Goal: Task Accomplishment & Management: Manage account settings

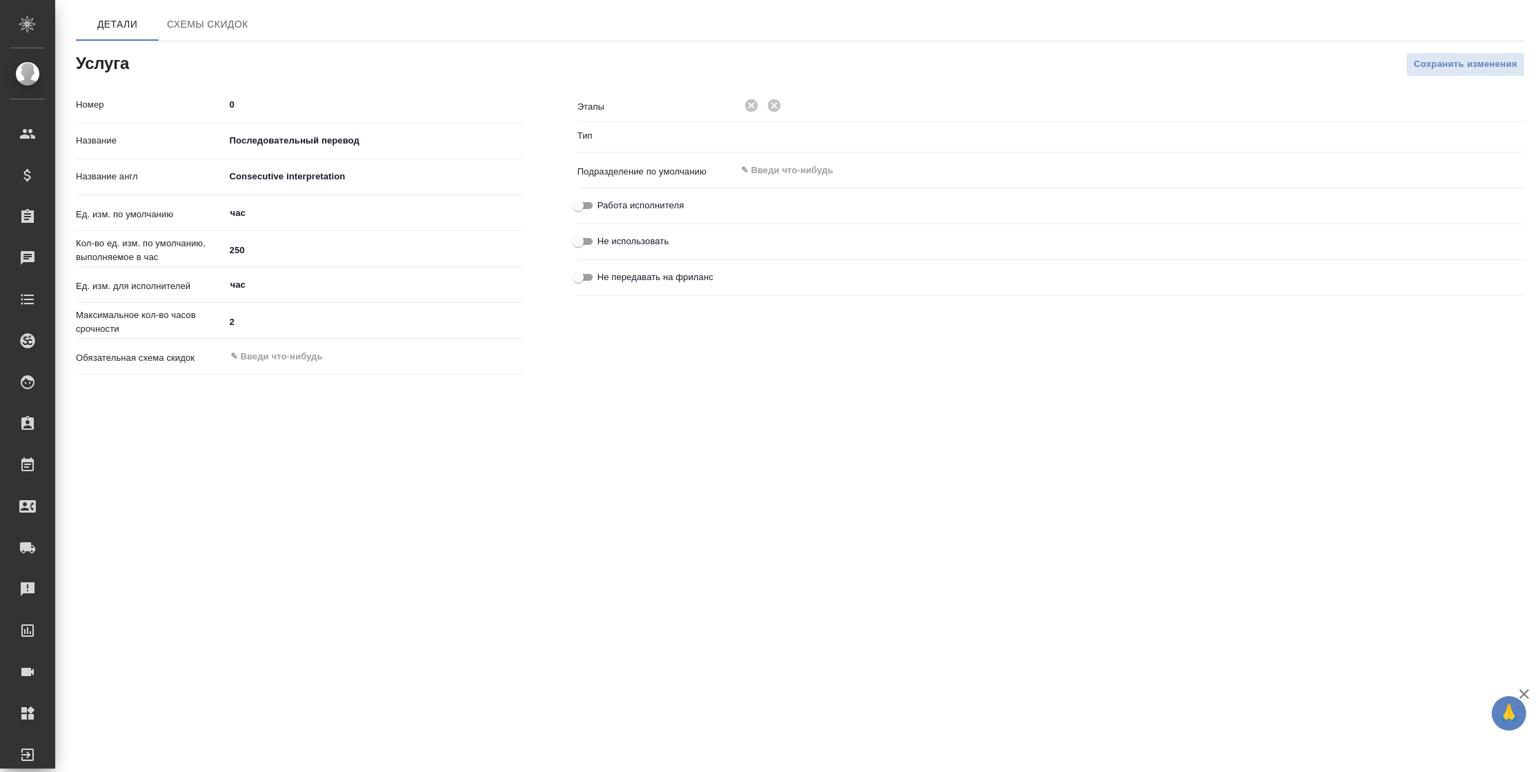
type input "Устный перевод"
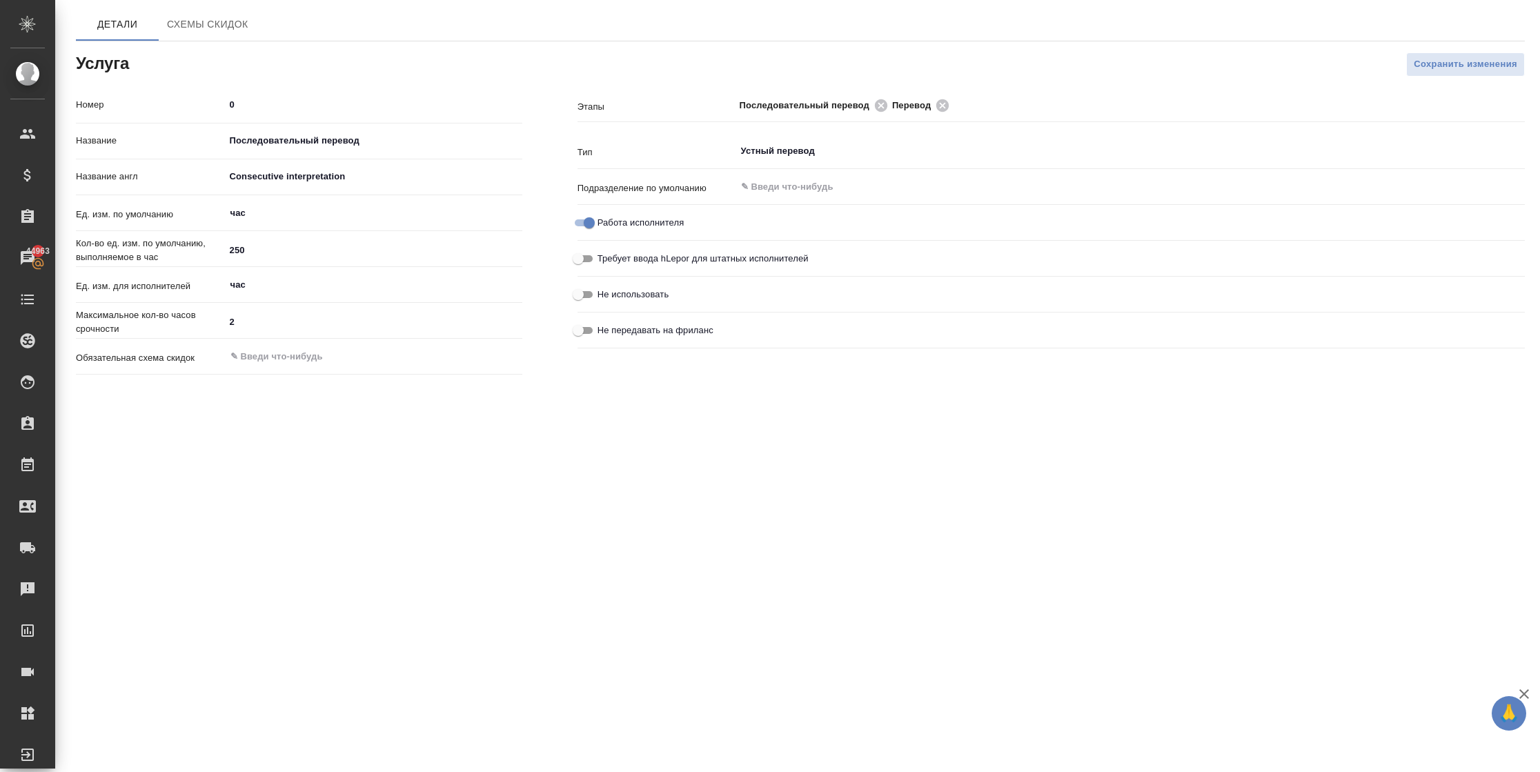
drag, startPoint x: 823, startPoint y: 501, endPoint x: 975, endPoint y: 236, distance: 305.3
click at [823, 500] on div ".cls-1 fill:#fff; AWATERA Semenets Irina Клиенты Спецификации Заказы 44963 Чаты…" at bounding box center [770, 386] width 1540 height 772
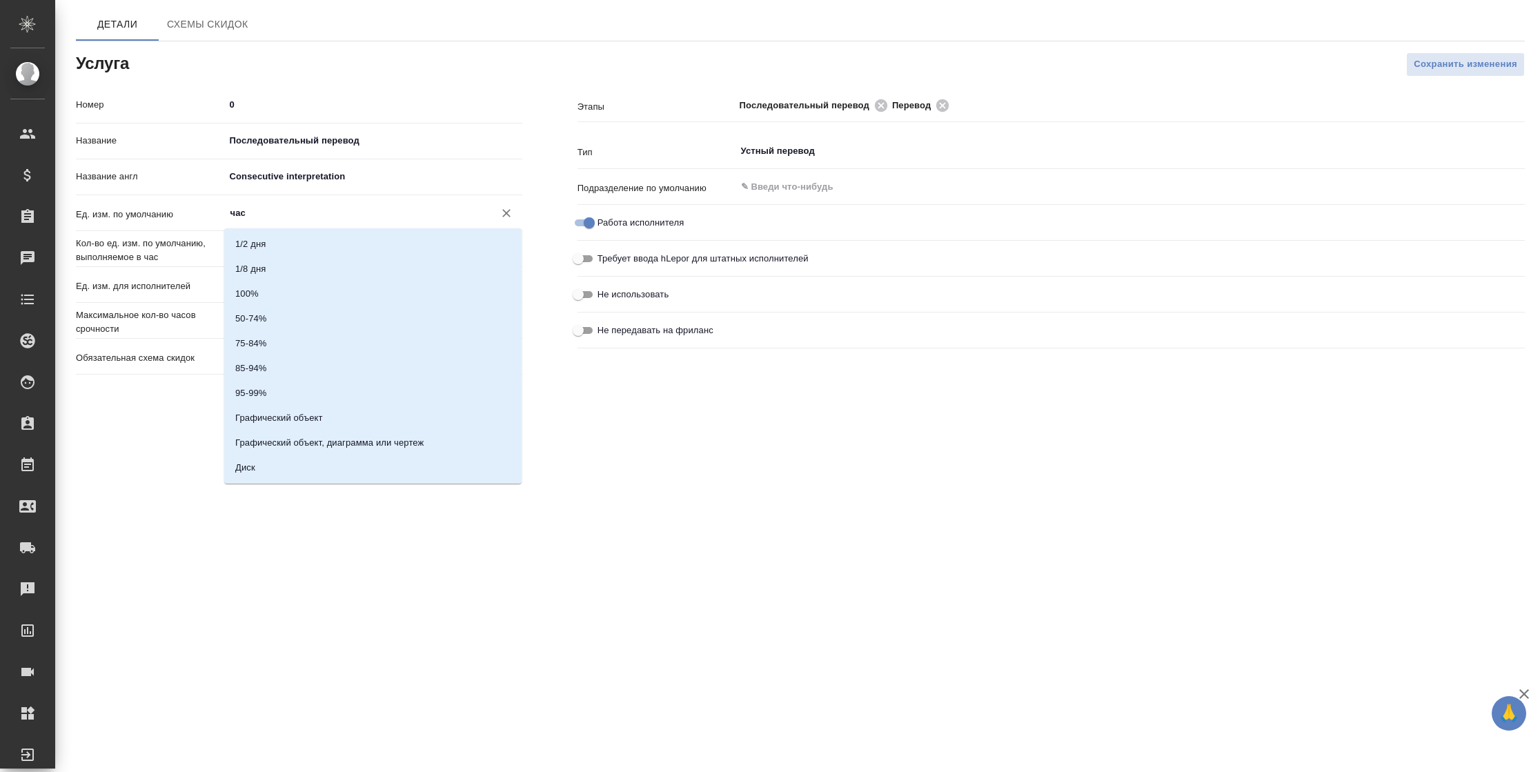
click at [268, 214] on input "час" at bounding box center [350, 213] width 243 height 17
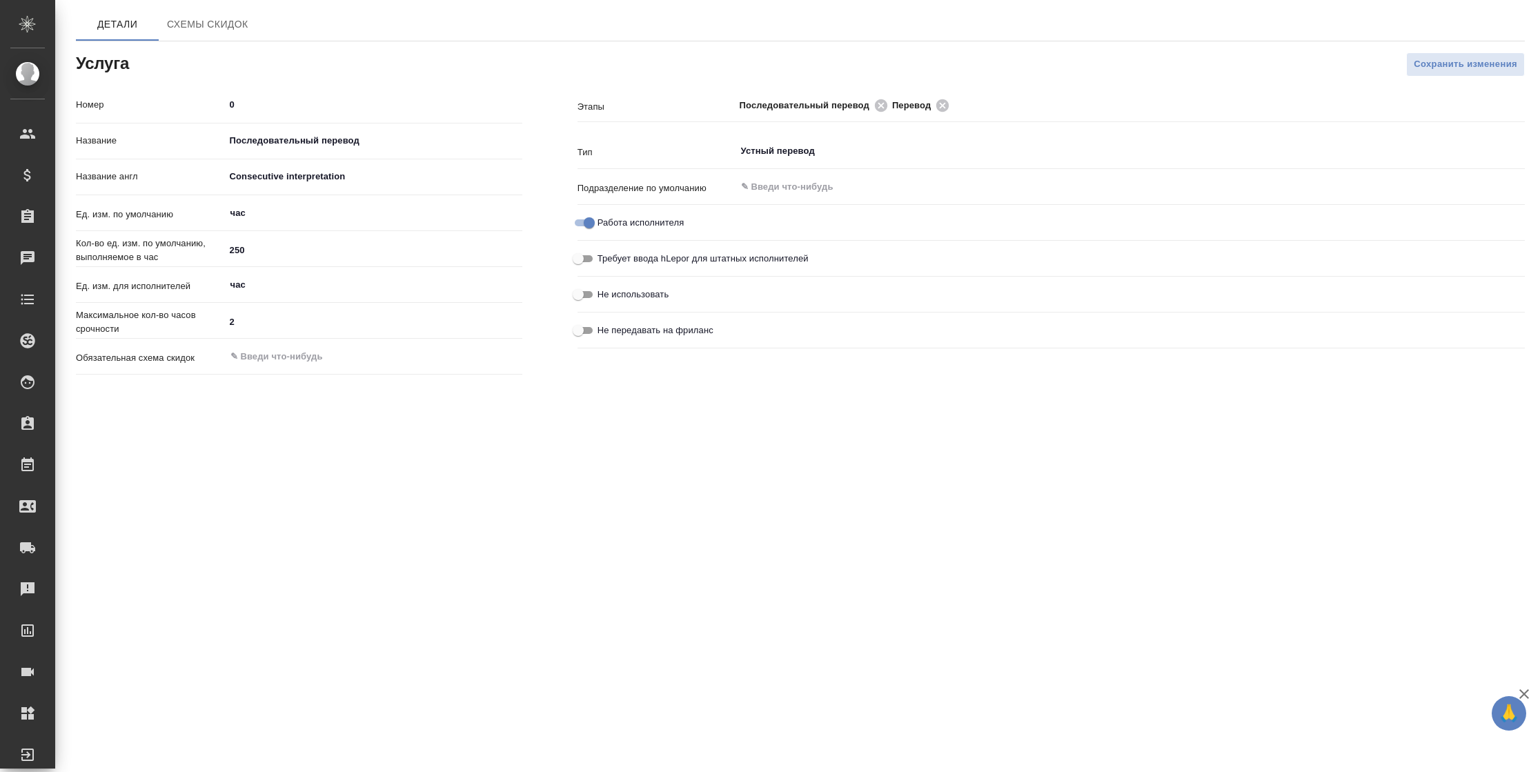
click at [111, 459] on div ".cls-1 fill:#fff; AWATERA Semenets Irina Клиенты Спецификации Заказы Чаты Todo …" at bounding box center [770, 386] width 1540 height 772
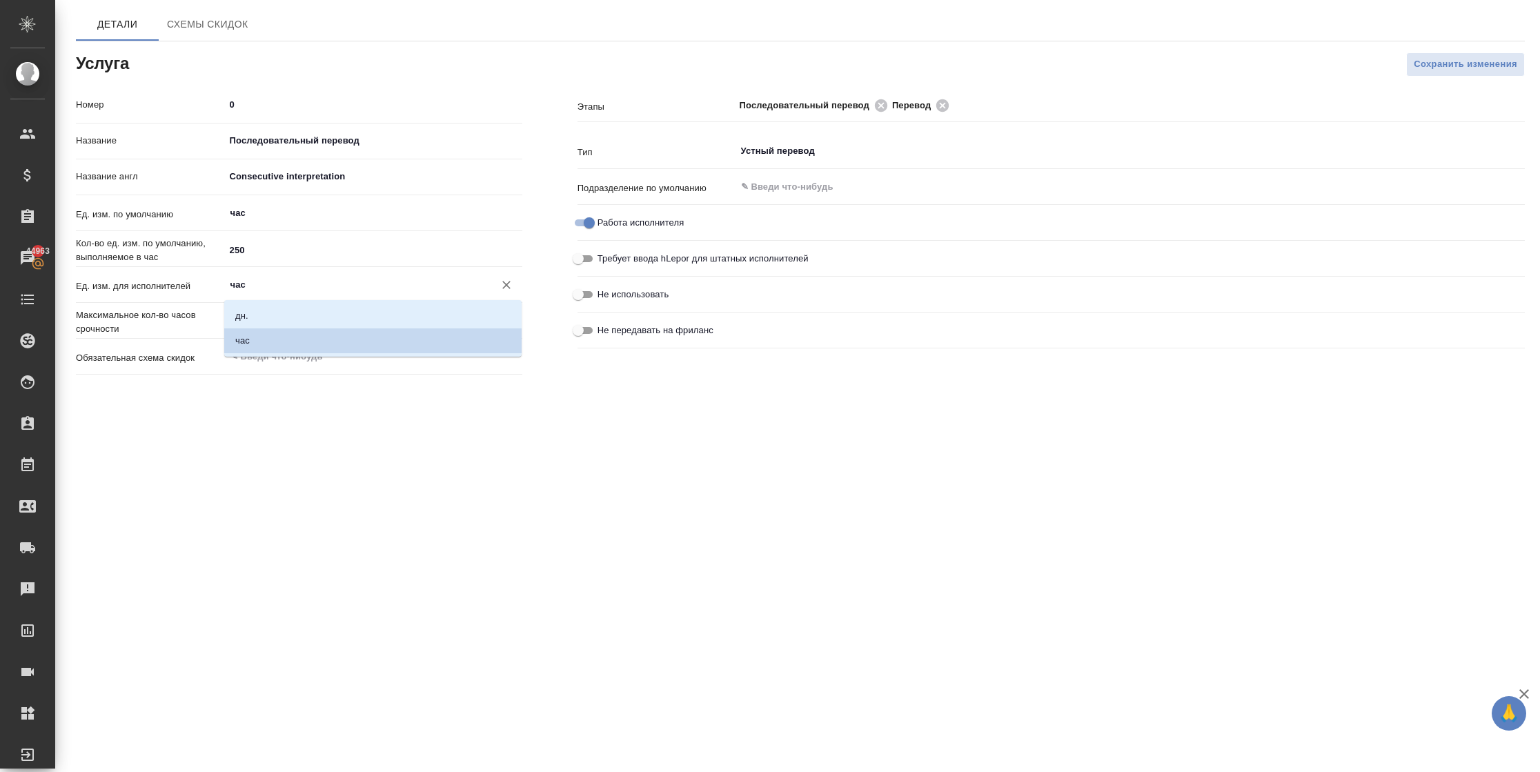
drag, startPoint x: 287, startPoint y: 291, endPoint x: 184, endPoint y: 288, distance: 103.5
click at [188, 288] on div "Ед. изм. для исполнителей час ​" at bounding box center [299, 284] width 446 height 24
click at [206, 410] on div ".cls-1 fill:#fff; AWATERA Semenets Irina Клиенты Спецификации Заказы 44963 Чаты…" at bounding box center [770, 386] width 1540 height 772
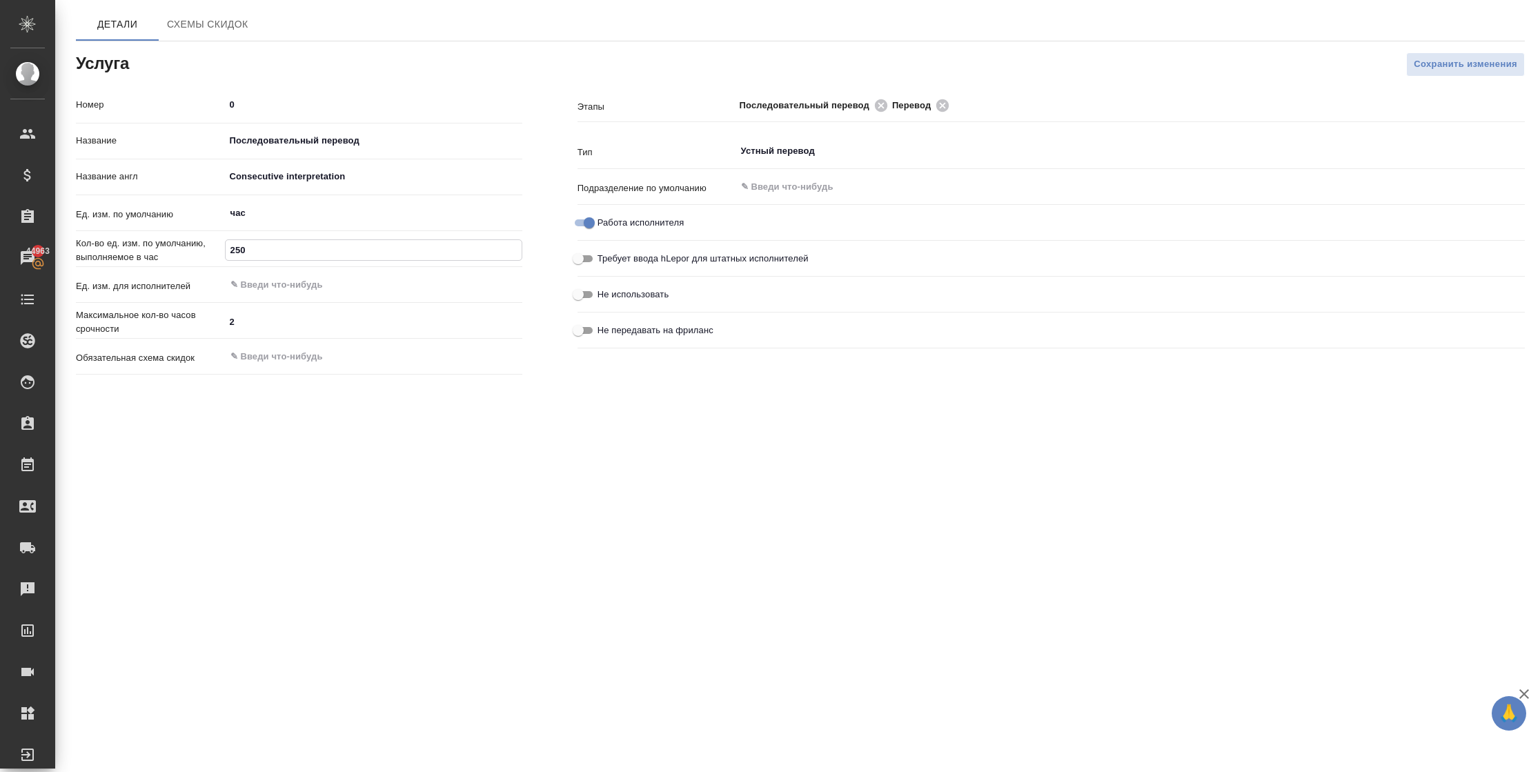
drag, startPoint x: 252, startPoint y: 255, endPoint x: 229, endPoint y: 251, distance: 23.1
click at [229, 251] on input "250" at bounding box center [374, 250] width 296 height 20
click at [1454, 69] on span "Сохранить изменения" at bounding box center [1465, 65] width 103 height 16
drag, startPoint x: 260, startPoint y: 249, endPoint x: 189, endPoint y: 249, distance: 71.1
click at [189, 249] on div "Кол-во ед. изм. по умолчанию, выполняемое в час 0" at bounding box center [299, 249] width 446 height 24
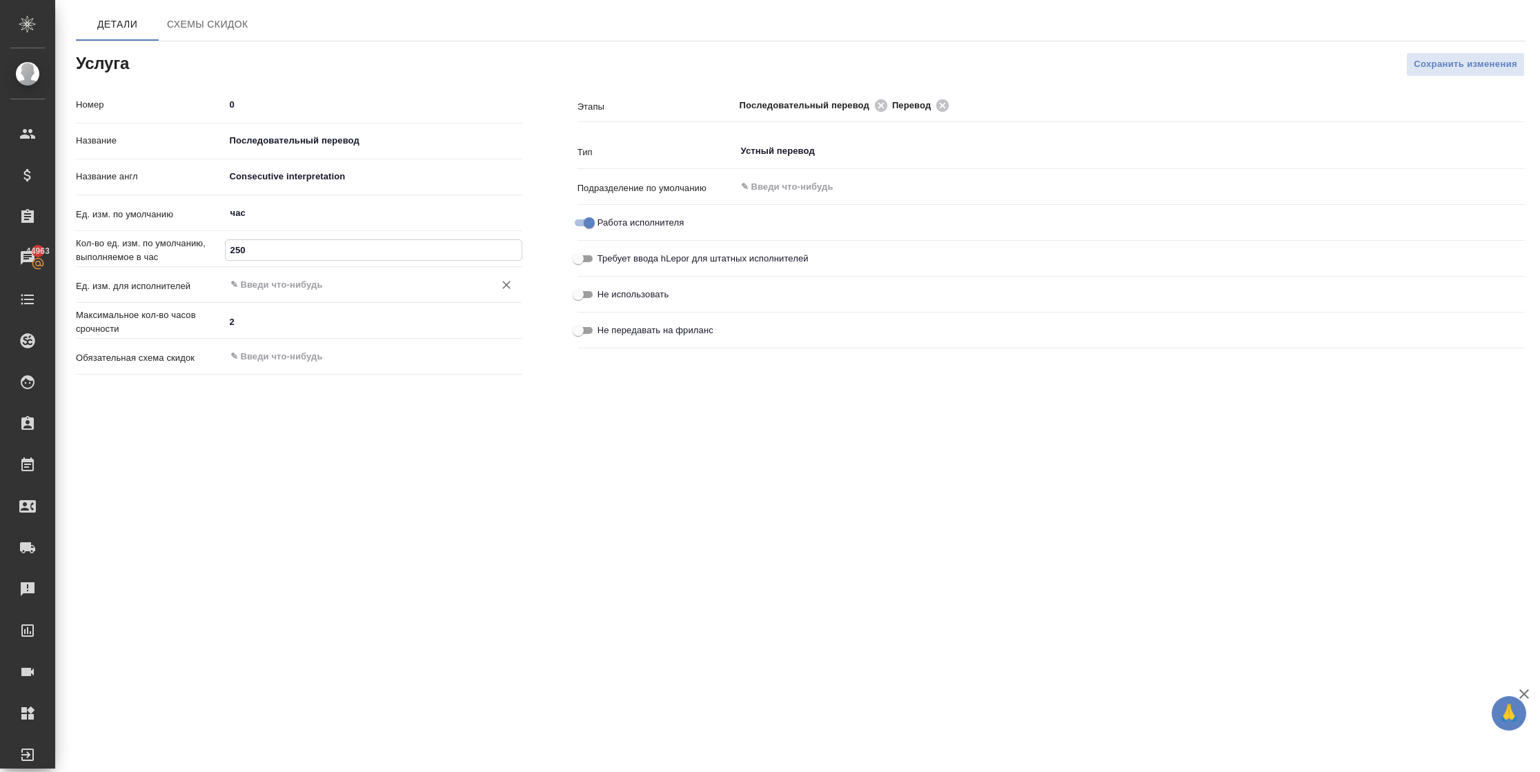
type input "250"
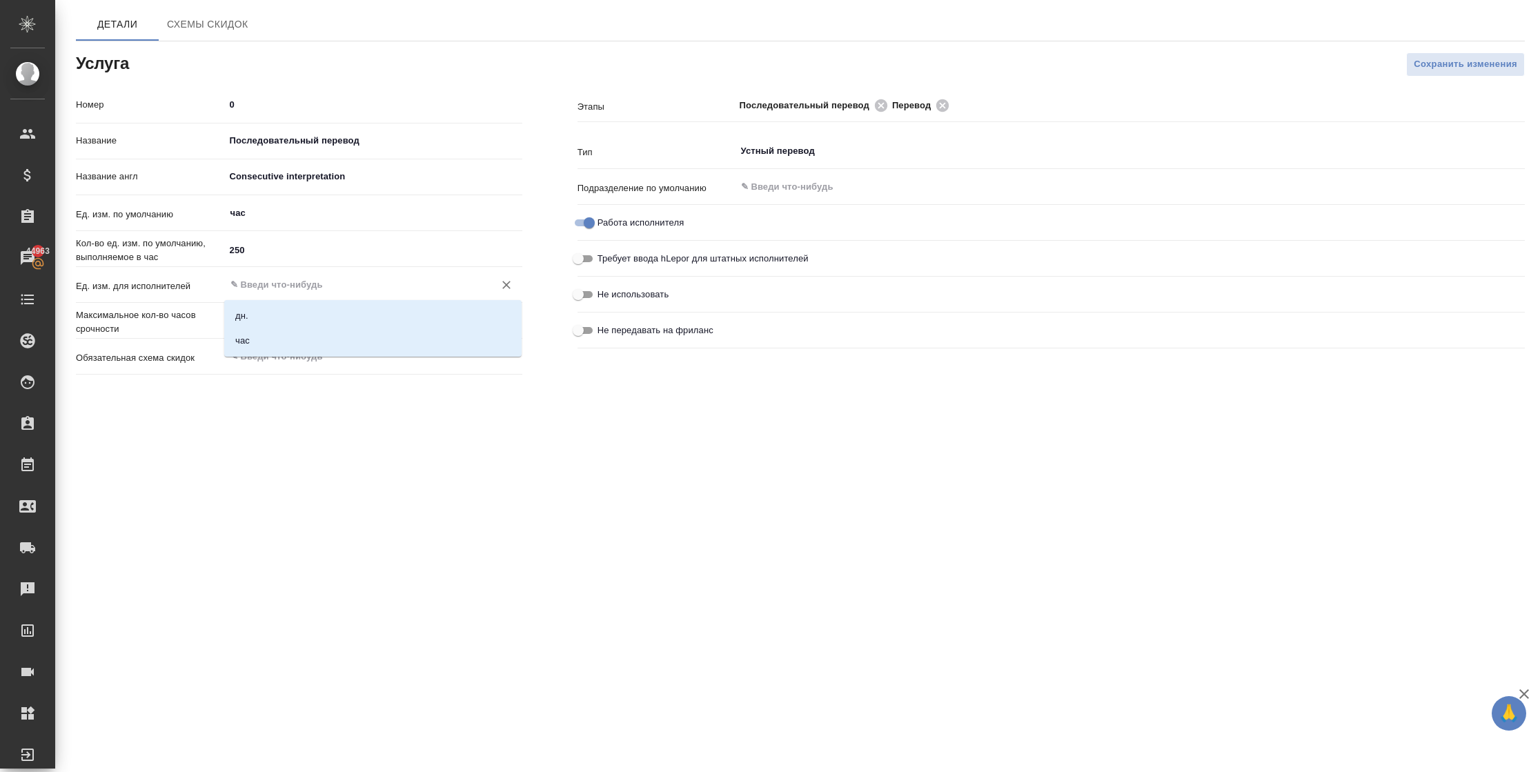
click at [249, 285] on input "text" at bounding box center [350, 285] width 243 height 17
click at [255, 337] on li "час" at bounding box center [372, 340] width 297 height 25
type input "час"
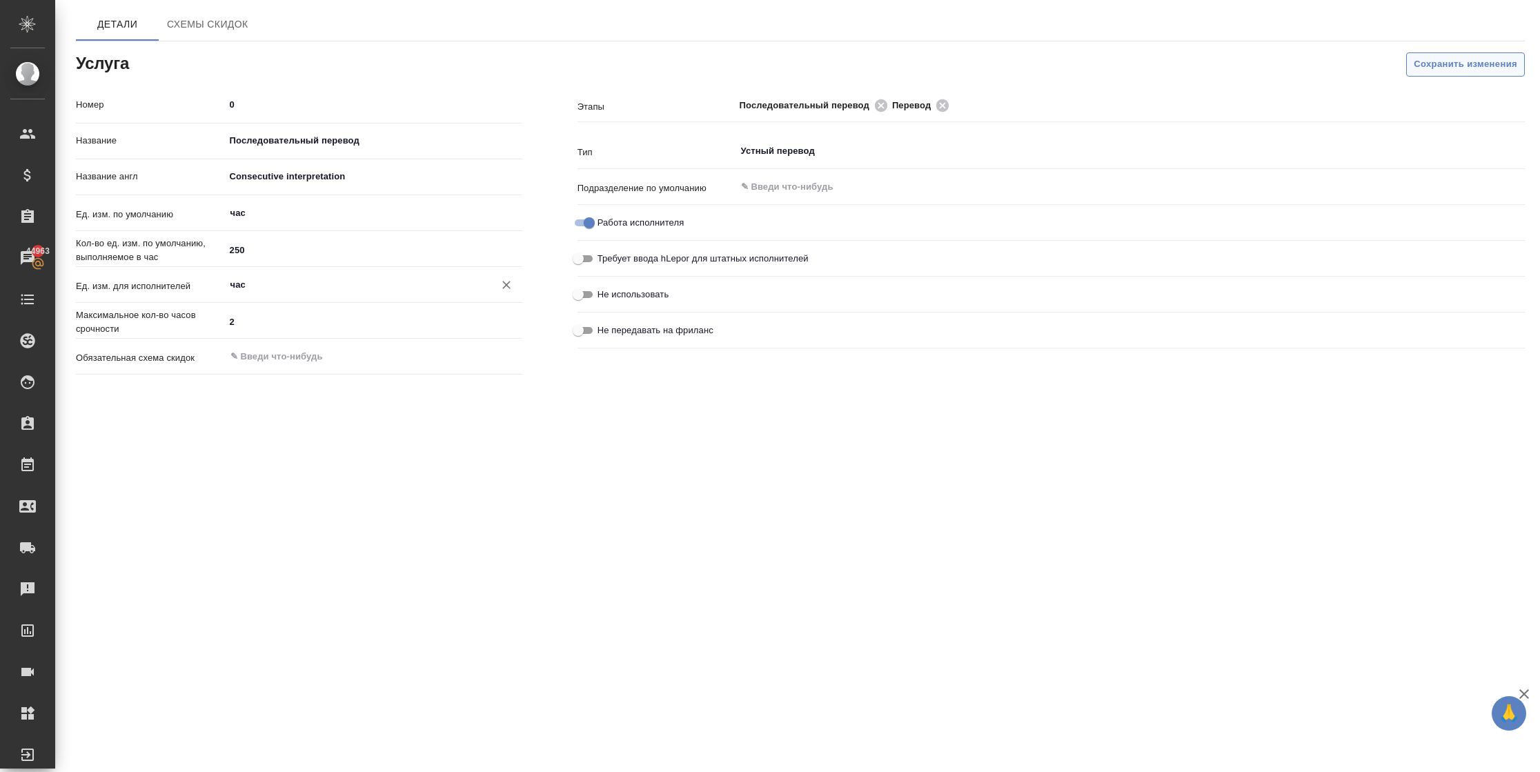
click at [1433, 59] on span "Сохранить изменения" at bounding box center [1465, 65] width 103 height 16
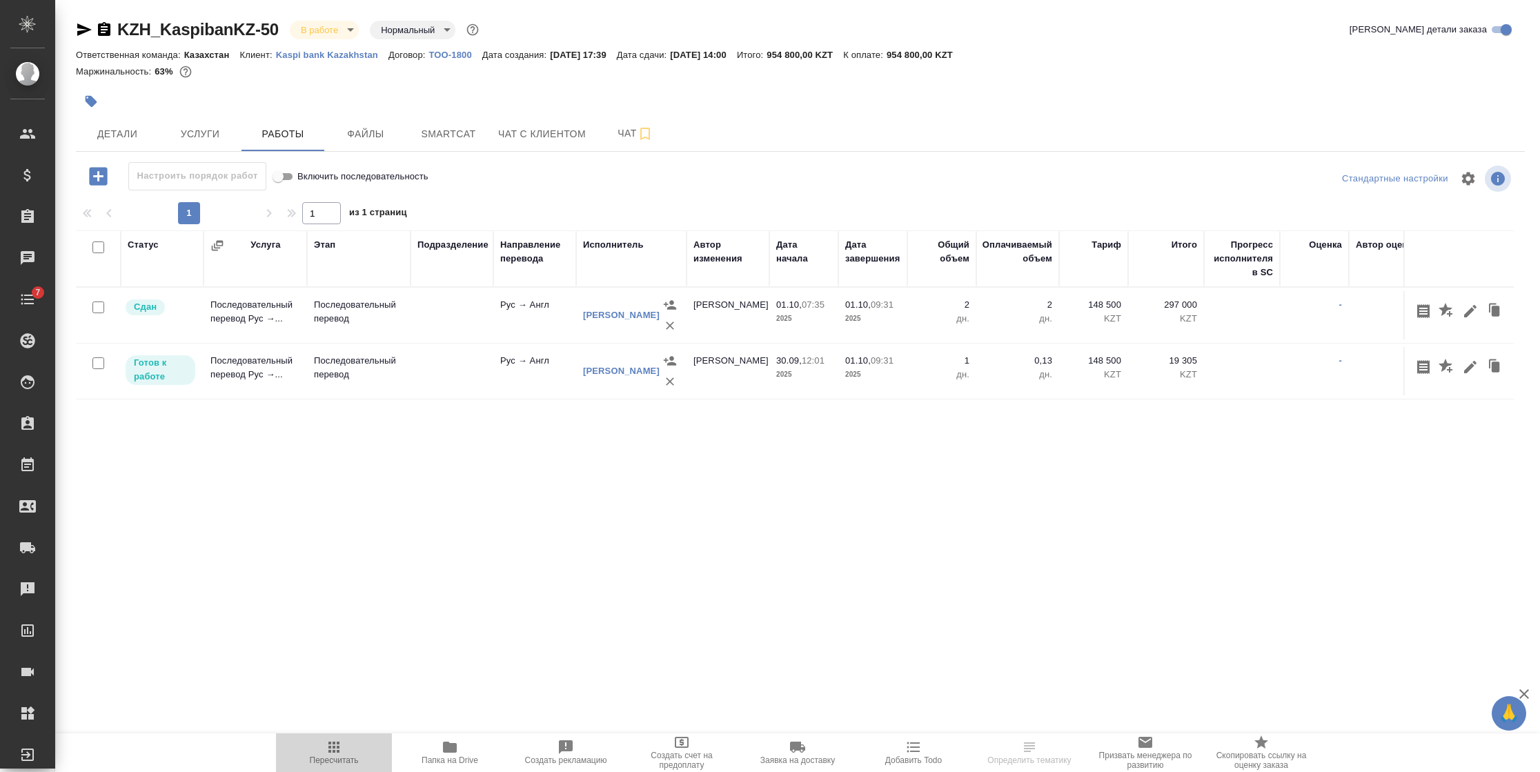
click at [317, 762] on span "Пересчитать" at bounding box center [334, 760] width 49 height 10
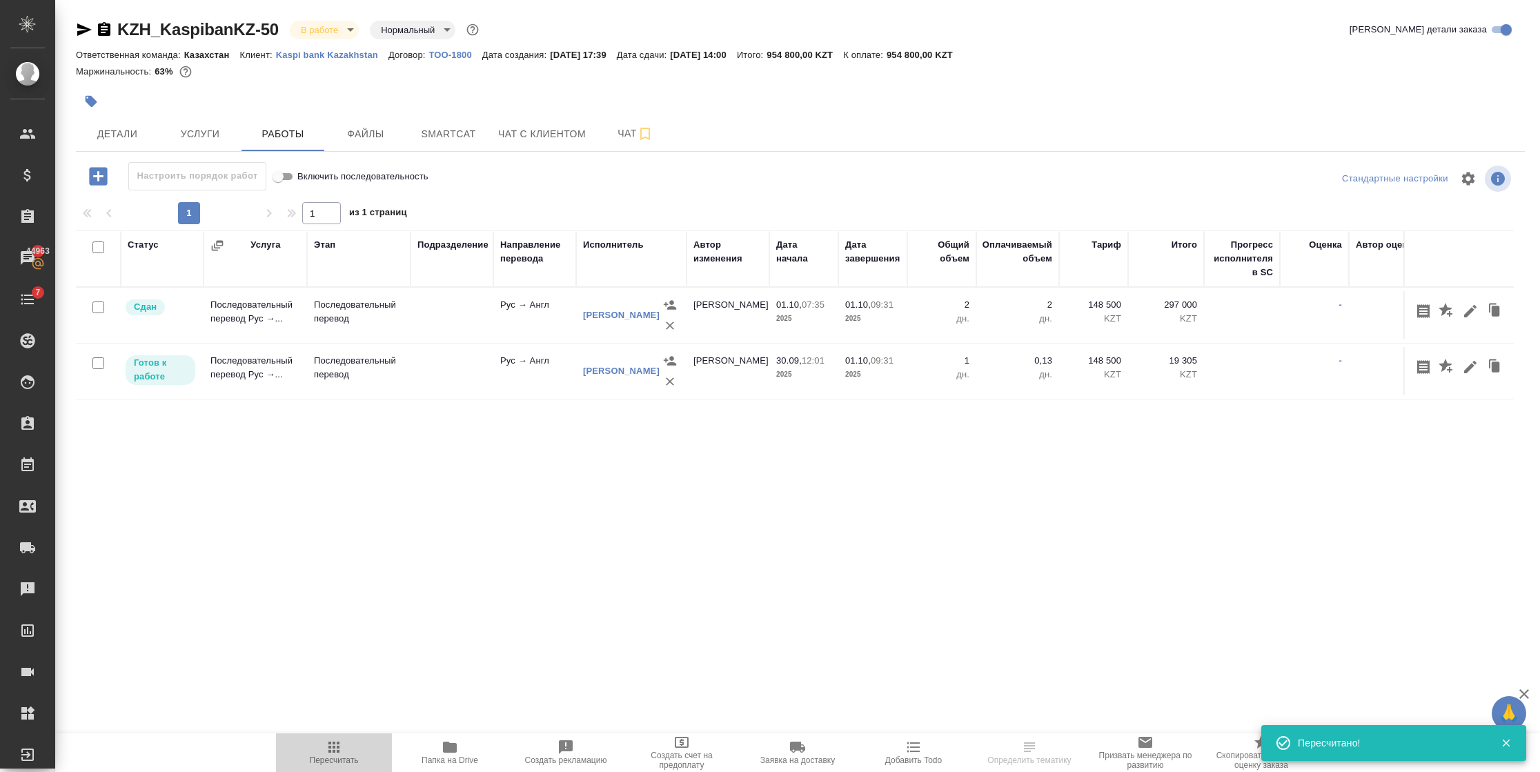
click at [317, 762] on span "Пересчитать" at bounding box center [334, 760] width 49 height 10
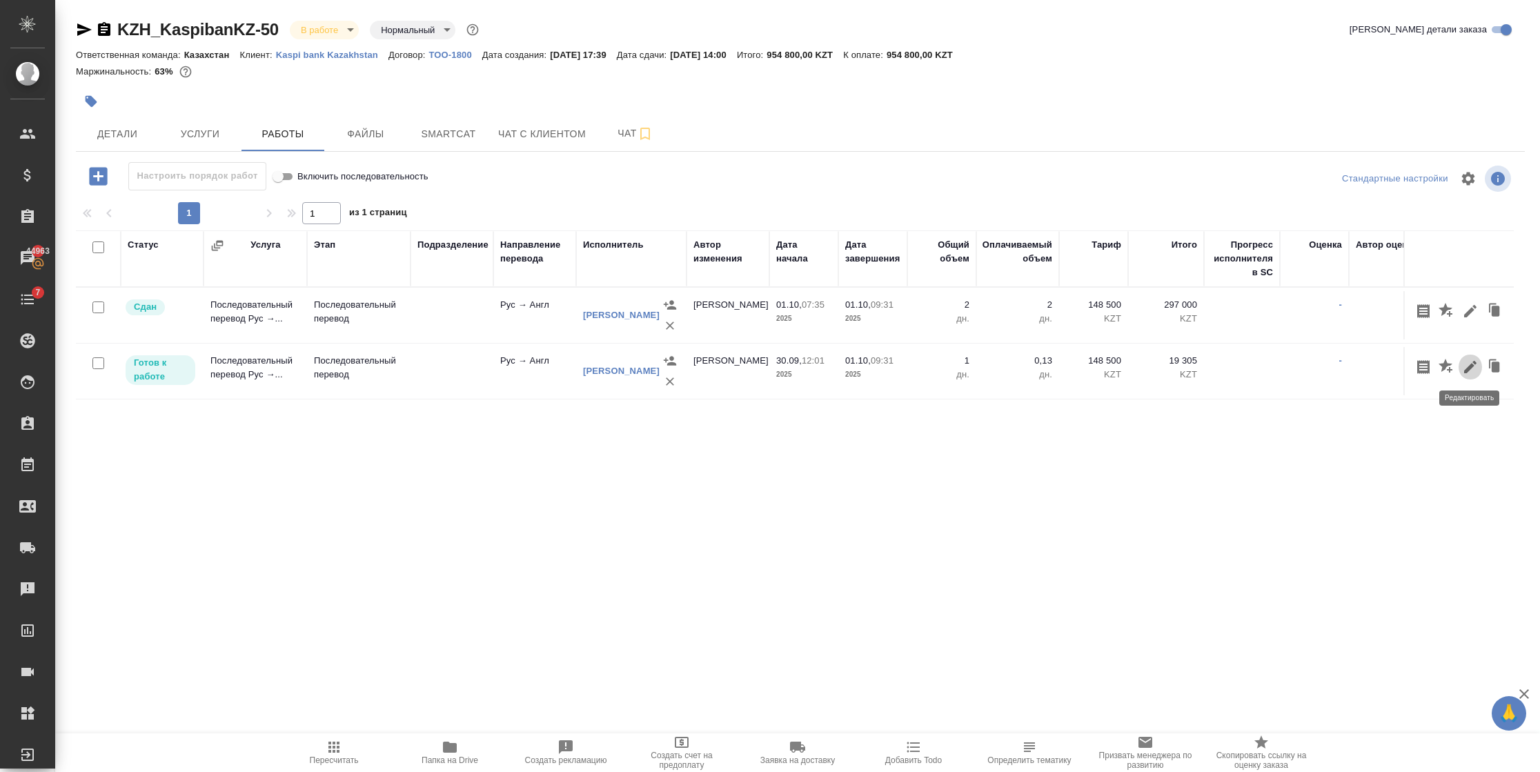
click at [1462, 366] on icon "button" at bounding box center [1470, 367] width 17 height 17
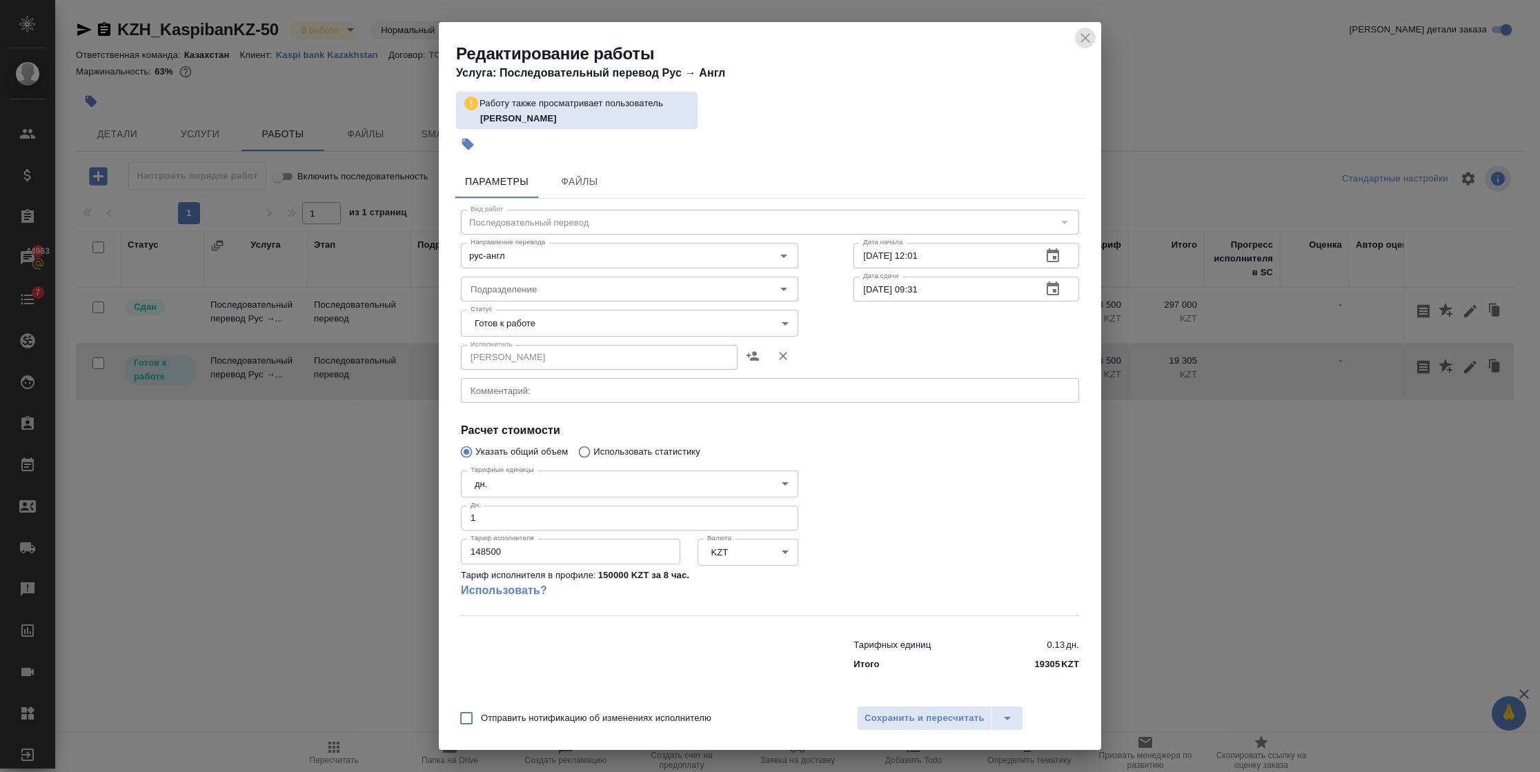
click at [1086, 41] on icon "close" at bounding box center [1085, 38] width 17 height 17
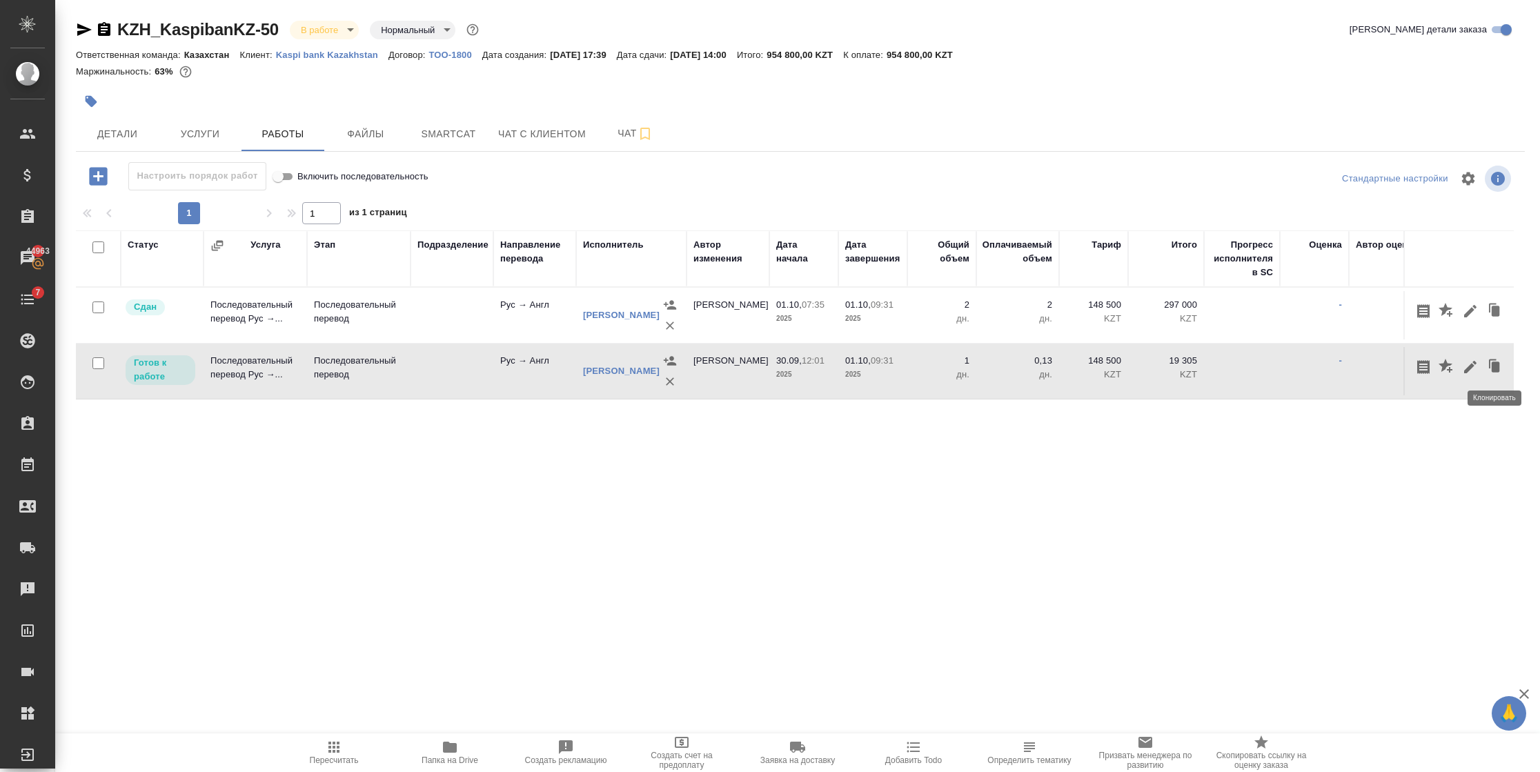
click at [1492, 361] on icon "button" at bounding box center [1496, 366] width 8 height 10
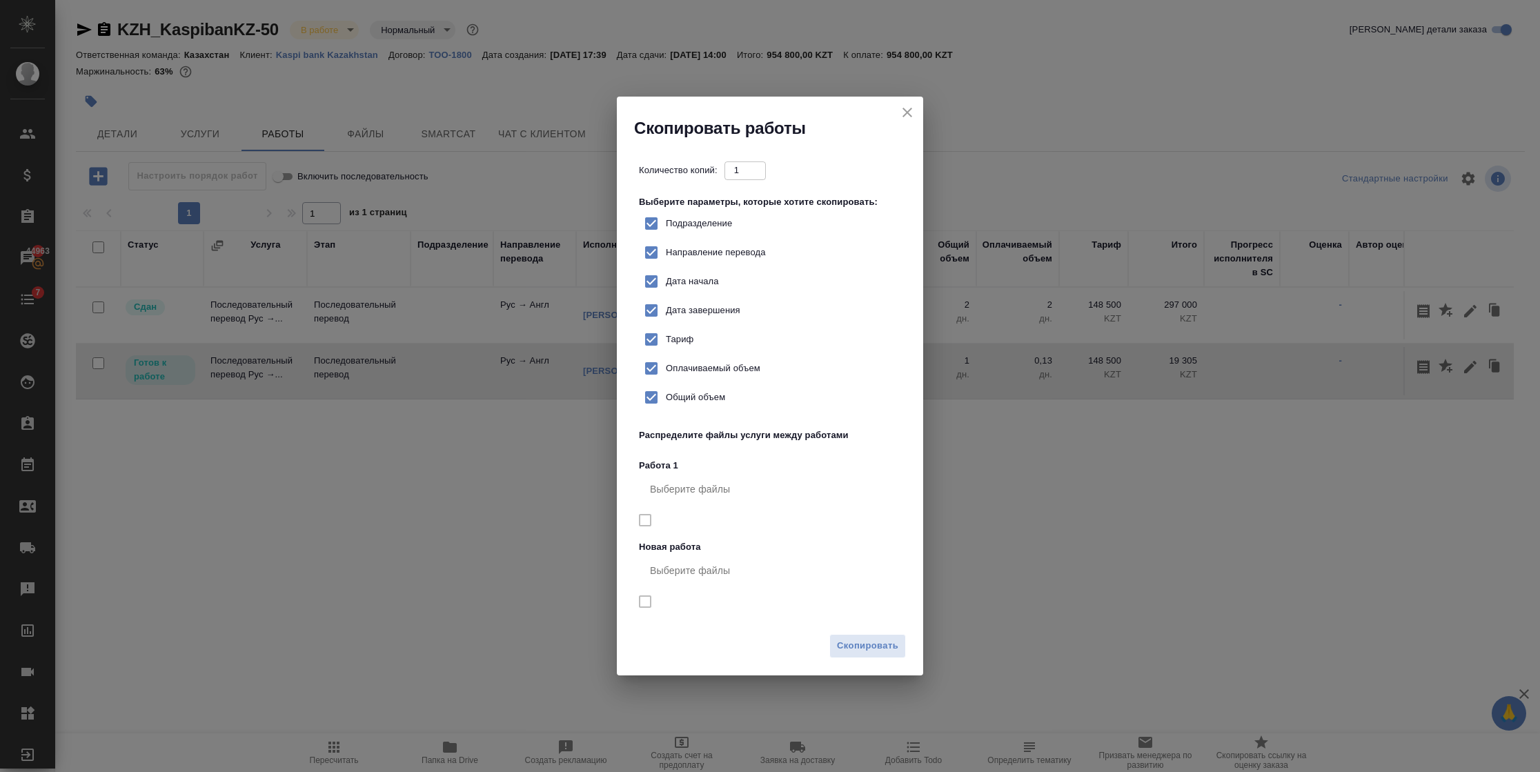
click at [897, 108] on button "close" at bounding box center [907, 112] width 21 height 21
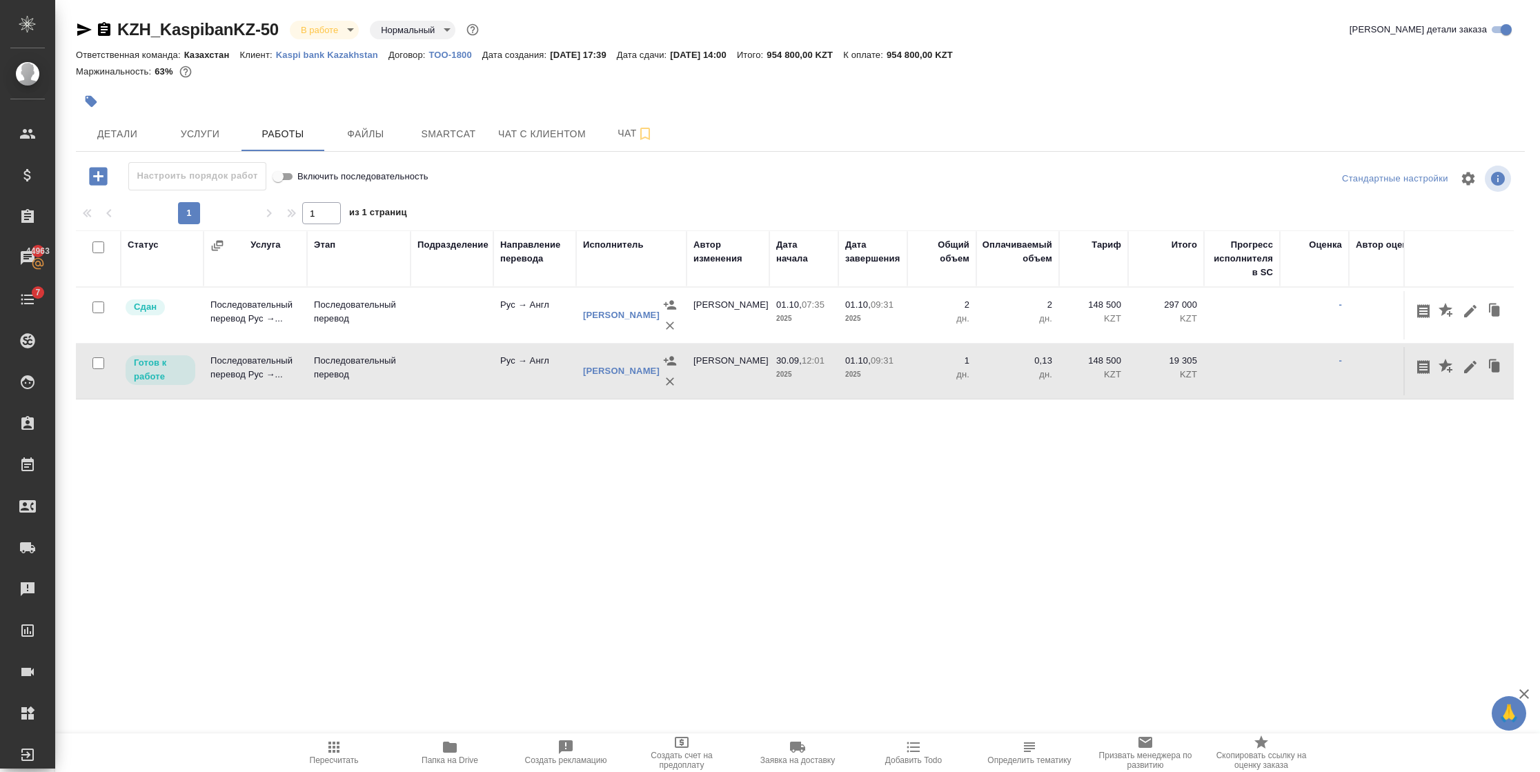
click at [762, 484] on div "Статус Услуга Этап Подразделение Направление перевода Исполнитель Автор изменен…" at bounding box center [795, 385] width 1438 height 310
click at [668, 379] on icon "button" at bounding box center [670, 382] width 14 height 14
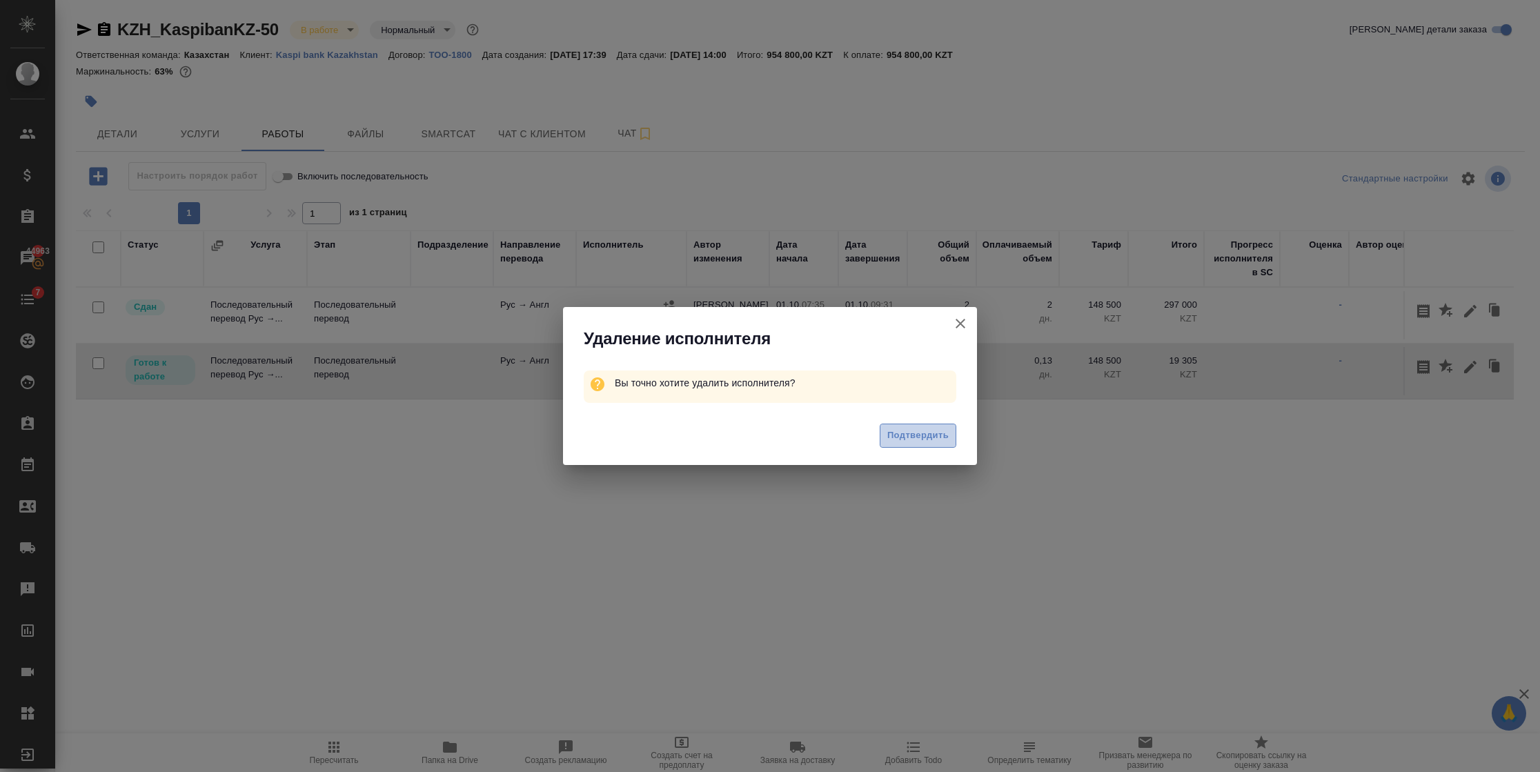
click at [918, 426] on button "Подтвердить" at bounding box center [918, 436] width 77 height 24
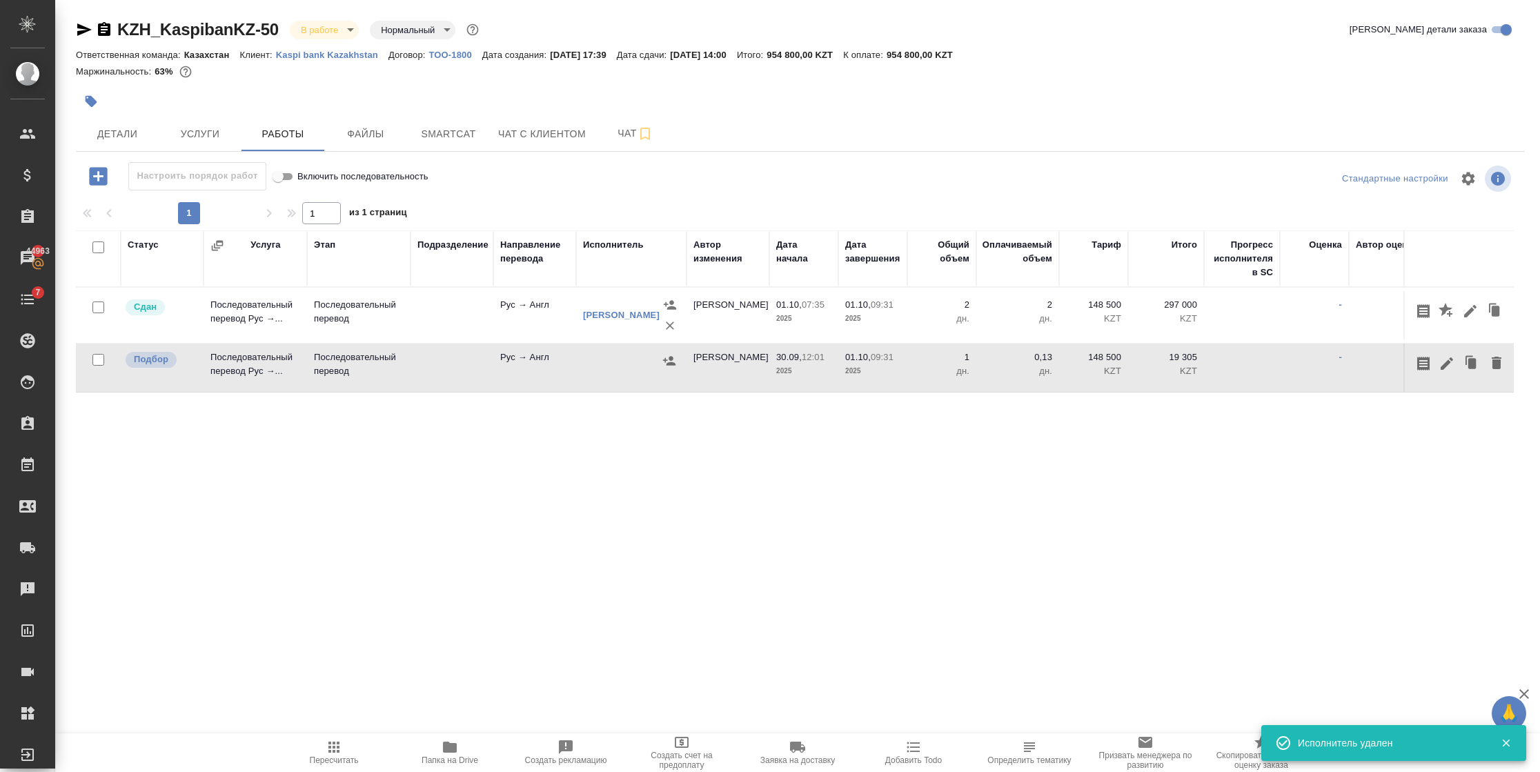
click at [670, 360] on icon "button" at bounding box center [669, 360] width 12 height 9
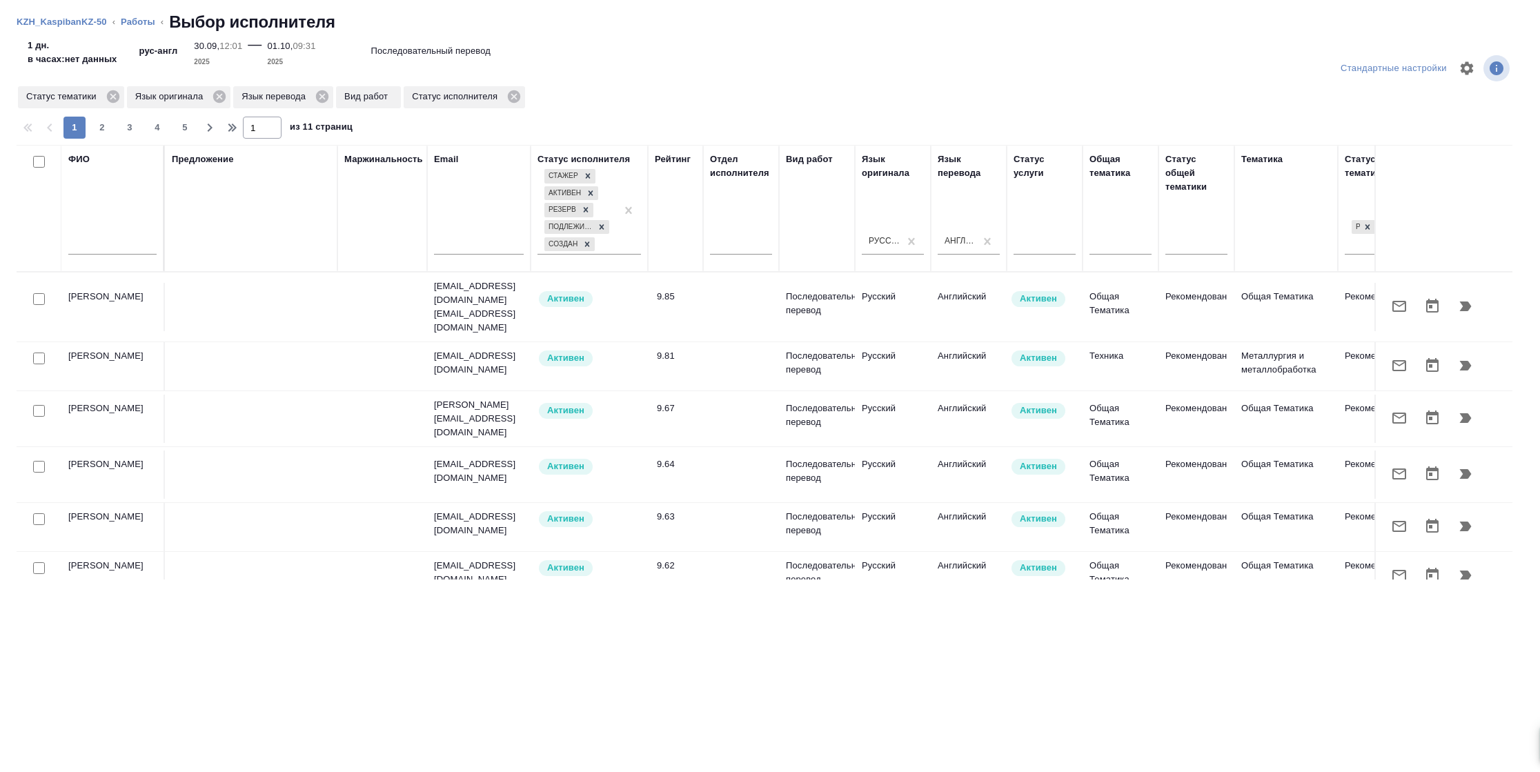
click at [101, 241] on input "text" at bounding box center [112, 245] width 88 height 17
type input "М"
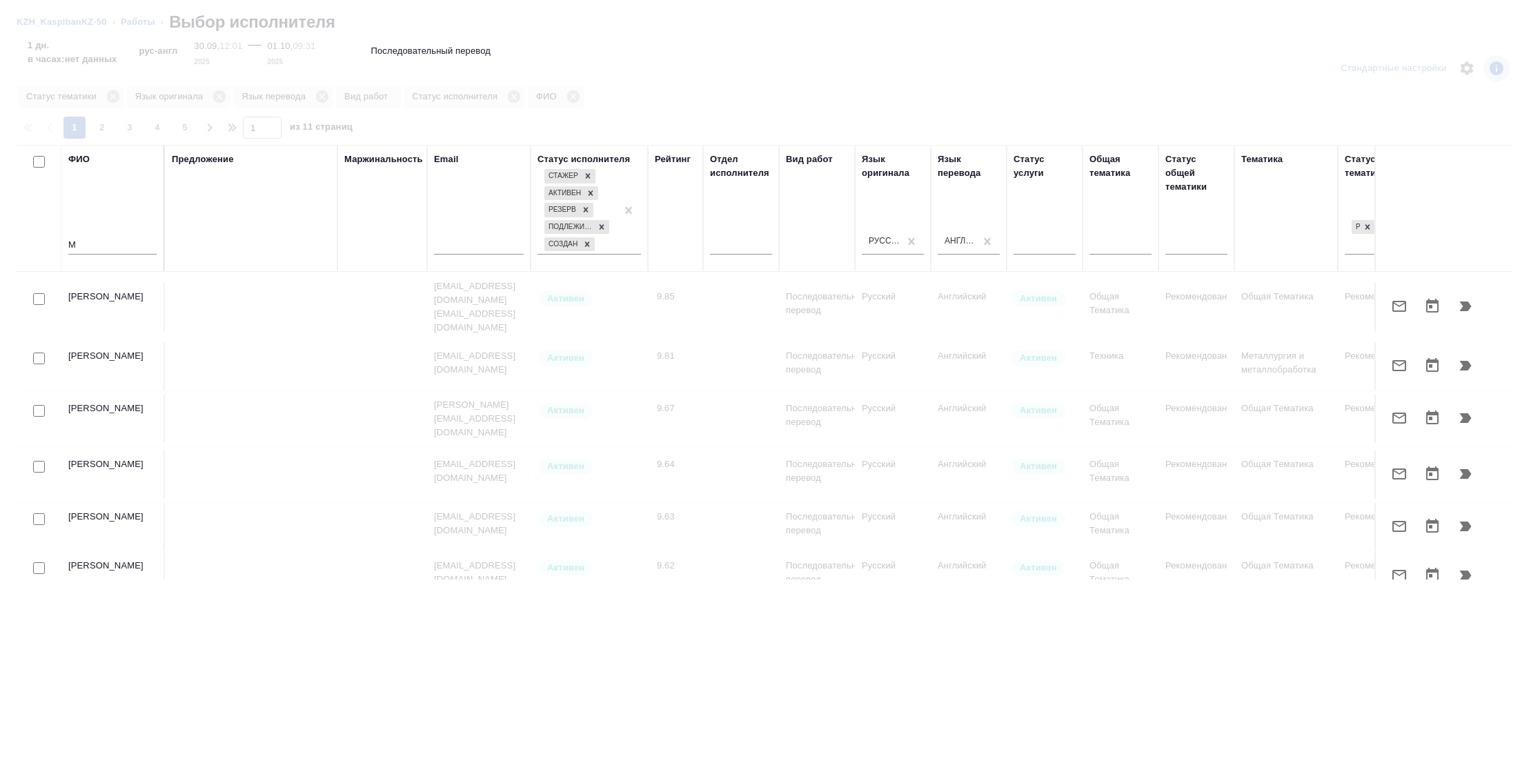
click at [139, 14] on div at bounding box center [770, 386] width 1540 height 772
click at [138, 22] on div at bounding box center [770, 386] width 1540 height 772
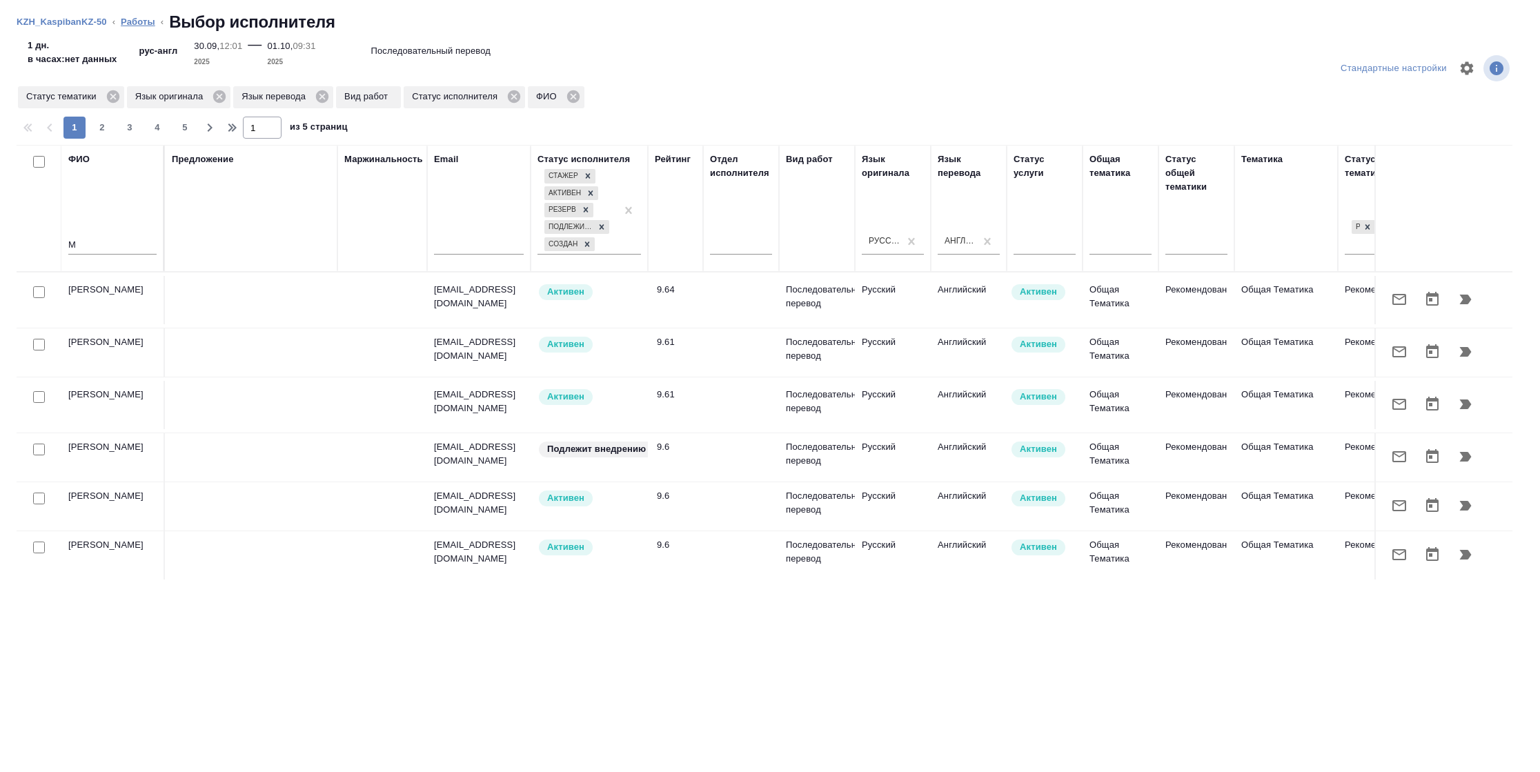
click at [138, 24] on link "Работы" at bounding box center [138, 22] width 34 height 10
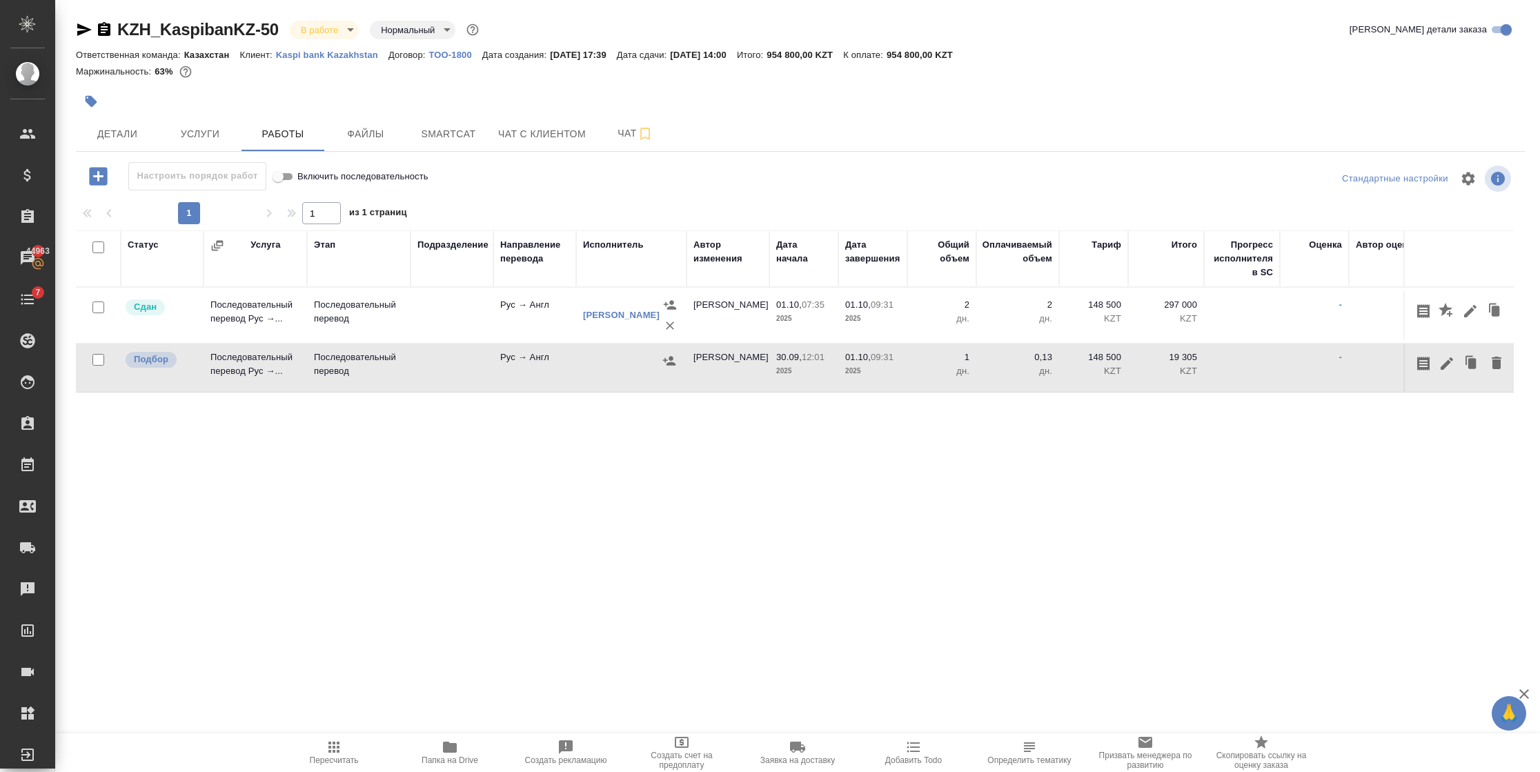
click at [317, 761] on span "Пересчитать" at bounding box center [334, 760] width 49 height 10
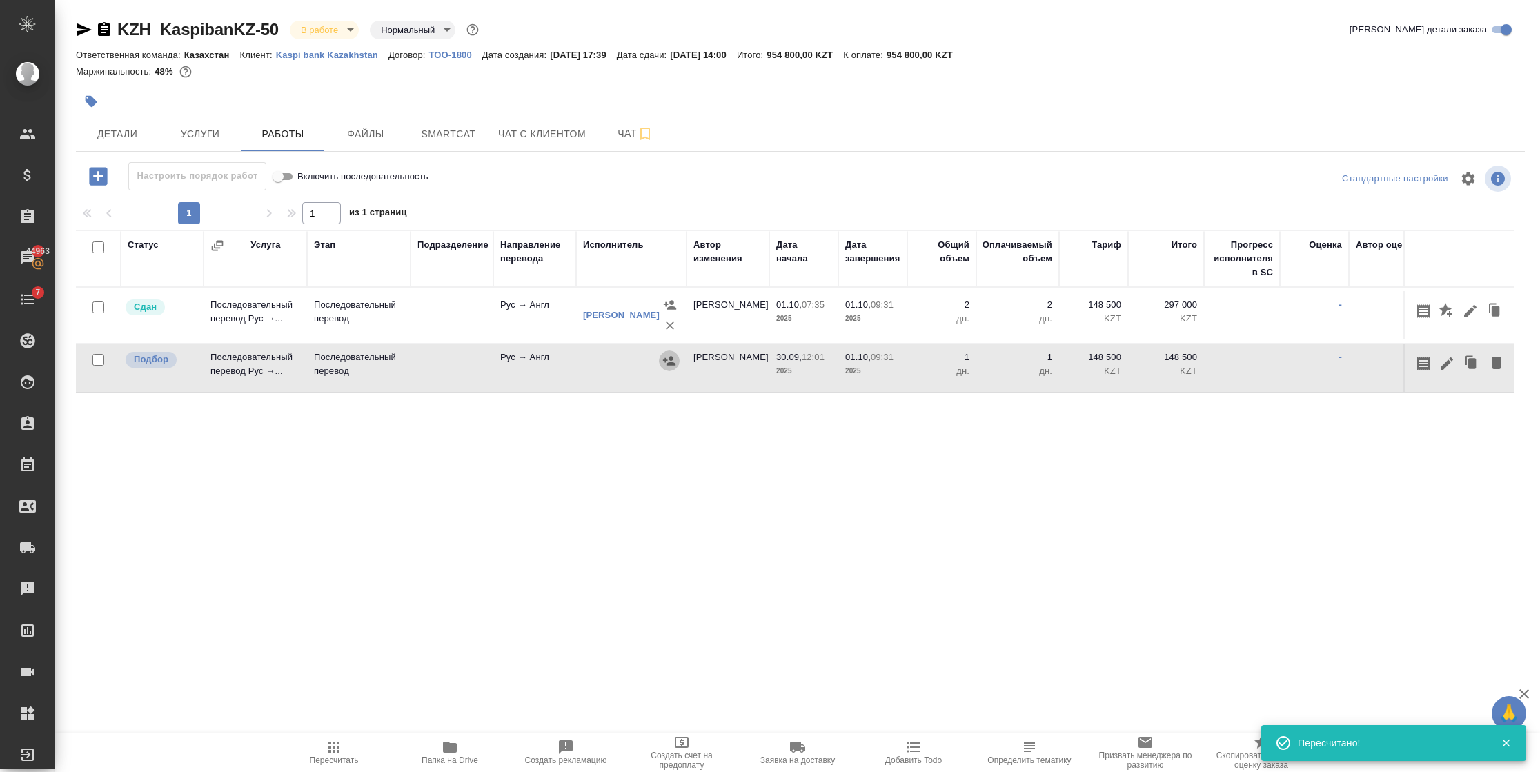
click at [662, 359] on icon "button" at bounding box center [669, 361] width 14 height 14
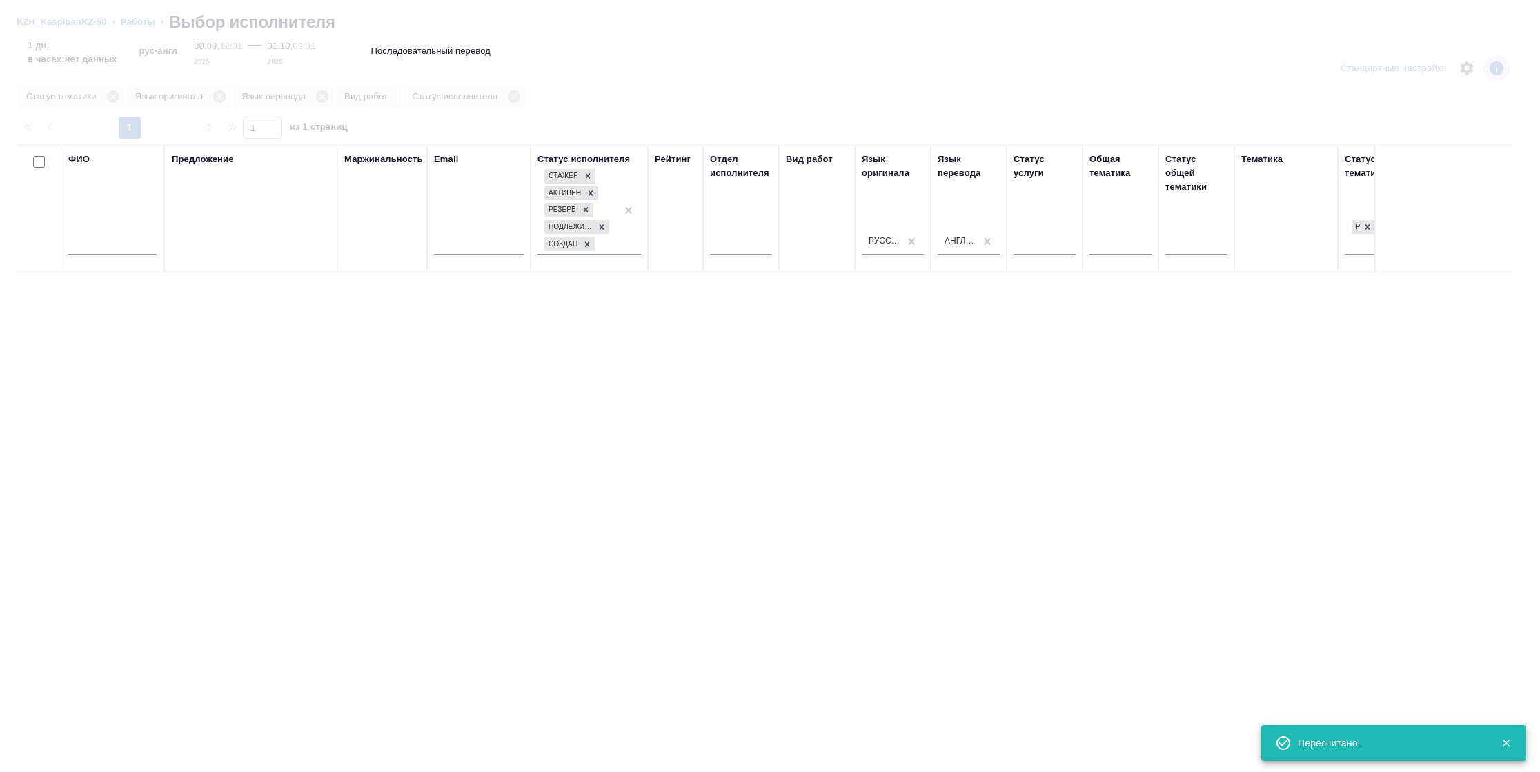
click at [101, 248] on input "text" at bounding box center [112, 245] width 88 height 17
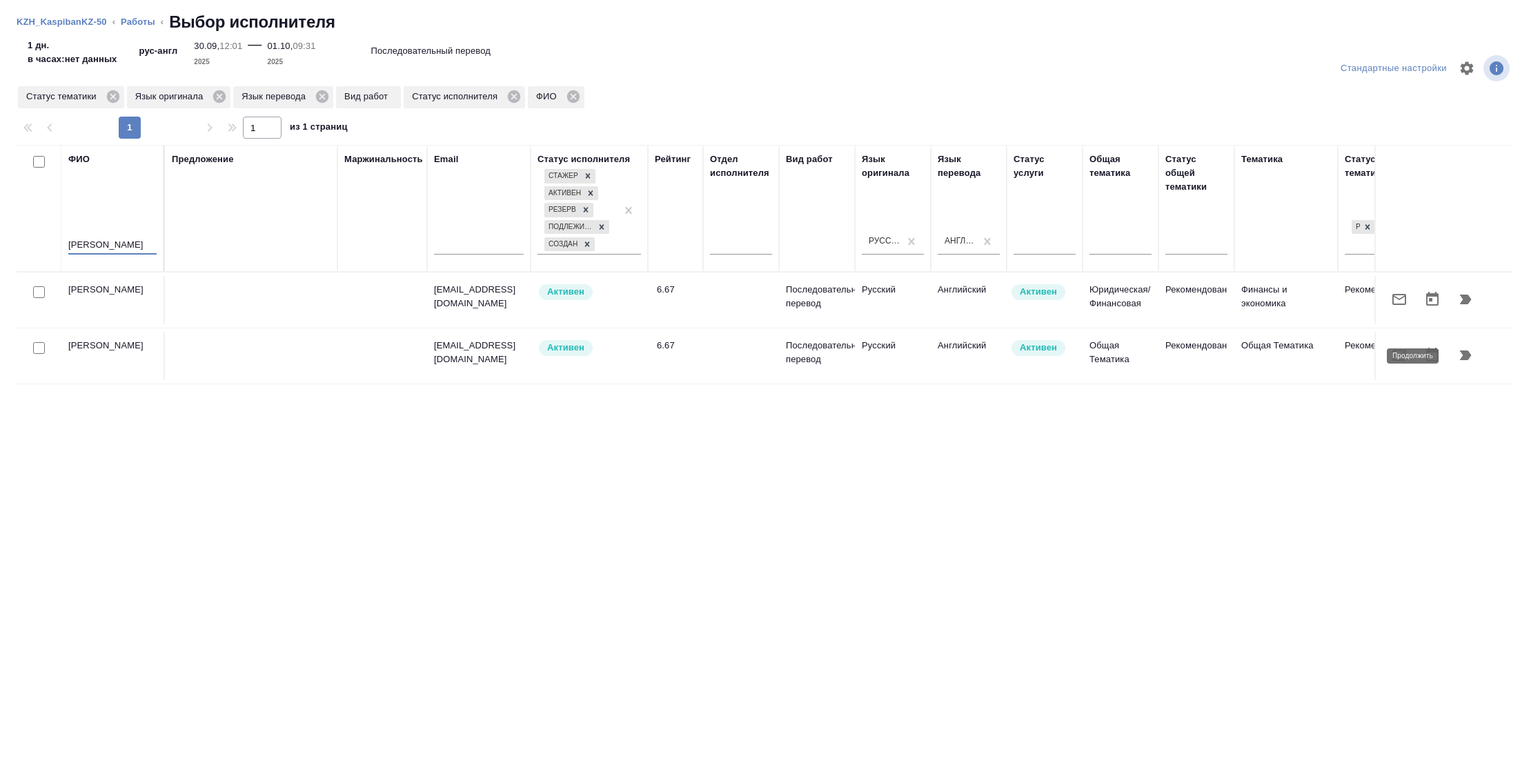
type input "[PERSON_NAME]"
click at [1462, 357] on icon "button" at bounding box center [1466, 355] width 12 height 10
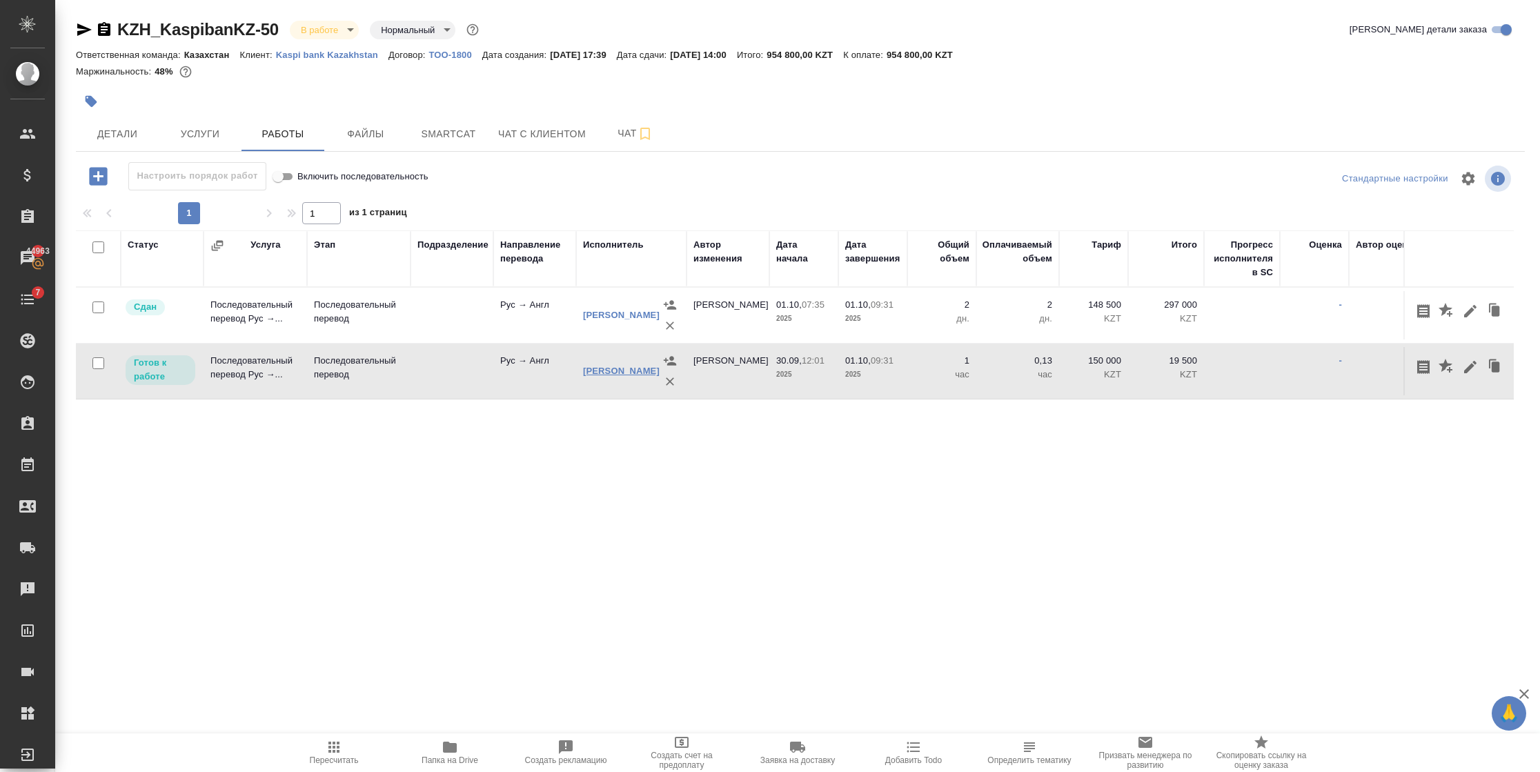
click at [620, 375] on link "[PERSON_NAME]" at bounding box center [621, 371] width 77 height 10
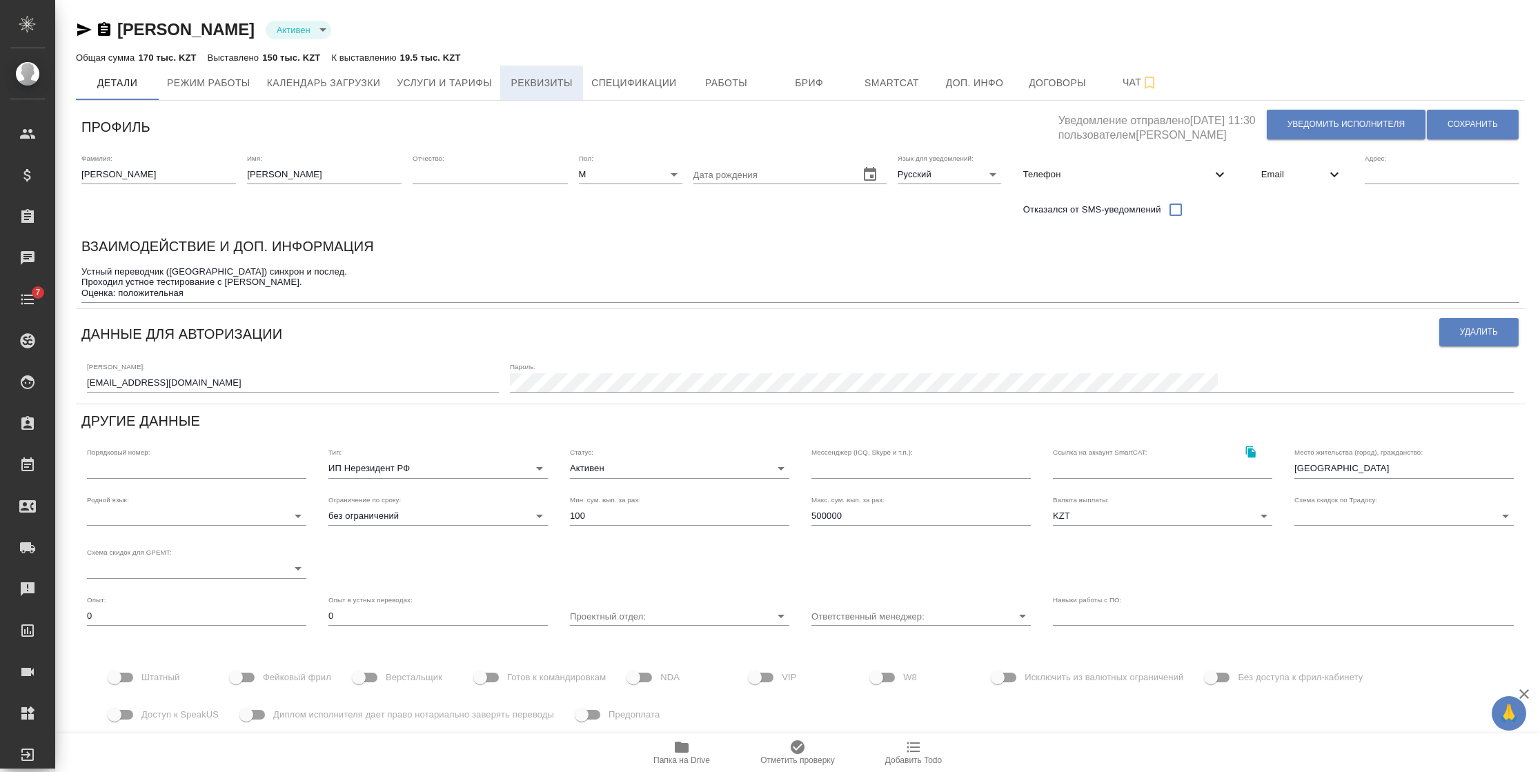
click at [533, 87] on span "Реквизиты" at bounding box center [541, 83] width 66 height 17
select select "10"
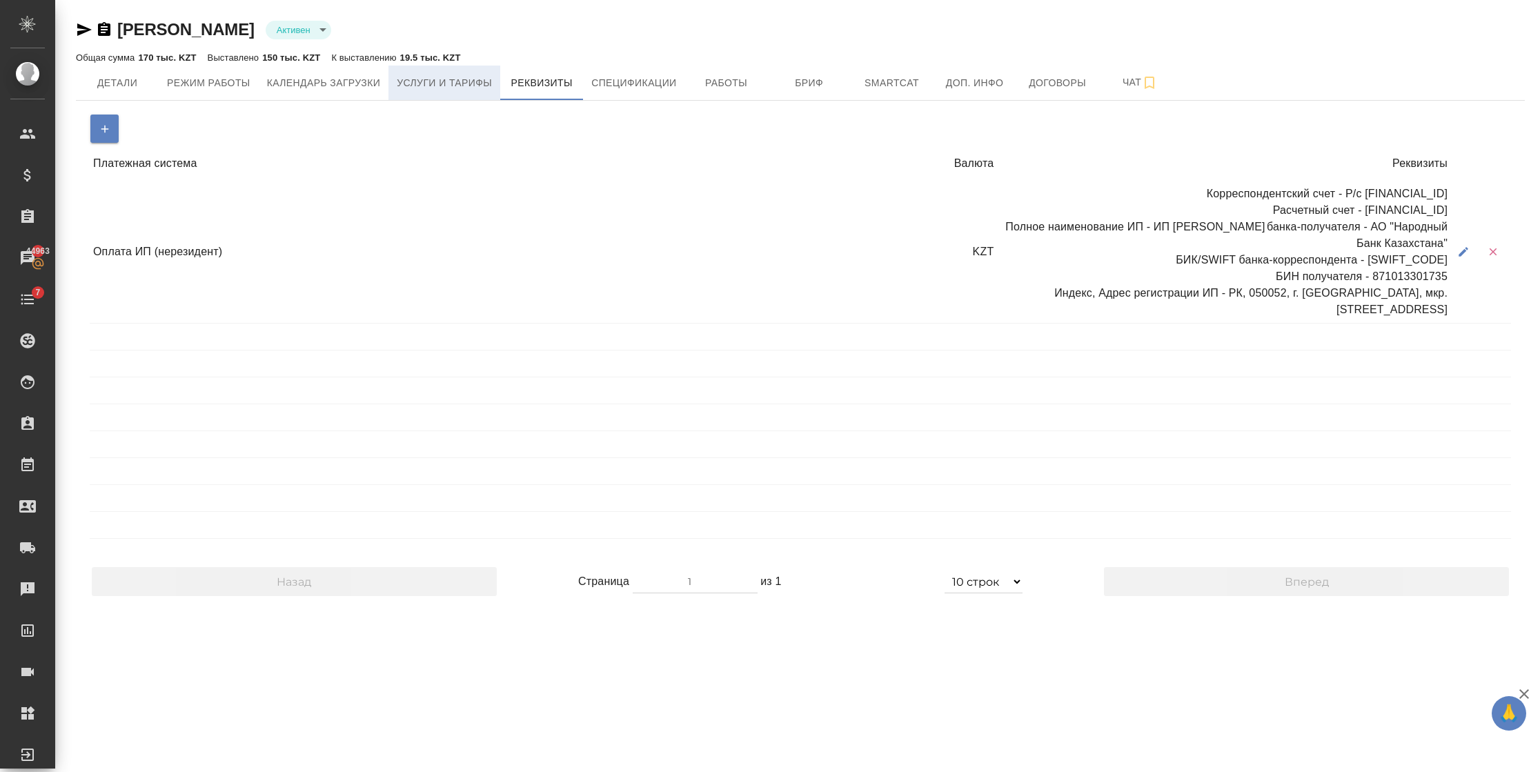
click at [430, 83] on span "Услуги и тарифы" at bounding box center [444, 83] width 95 height 17
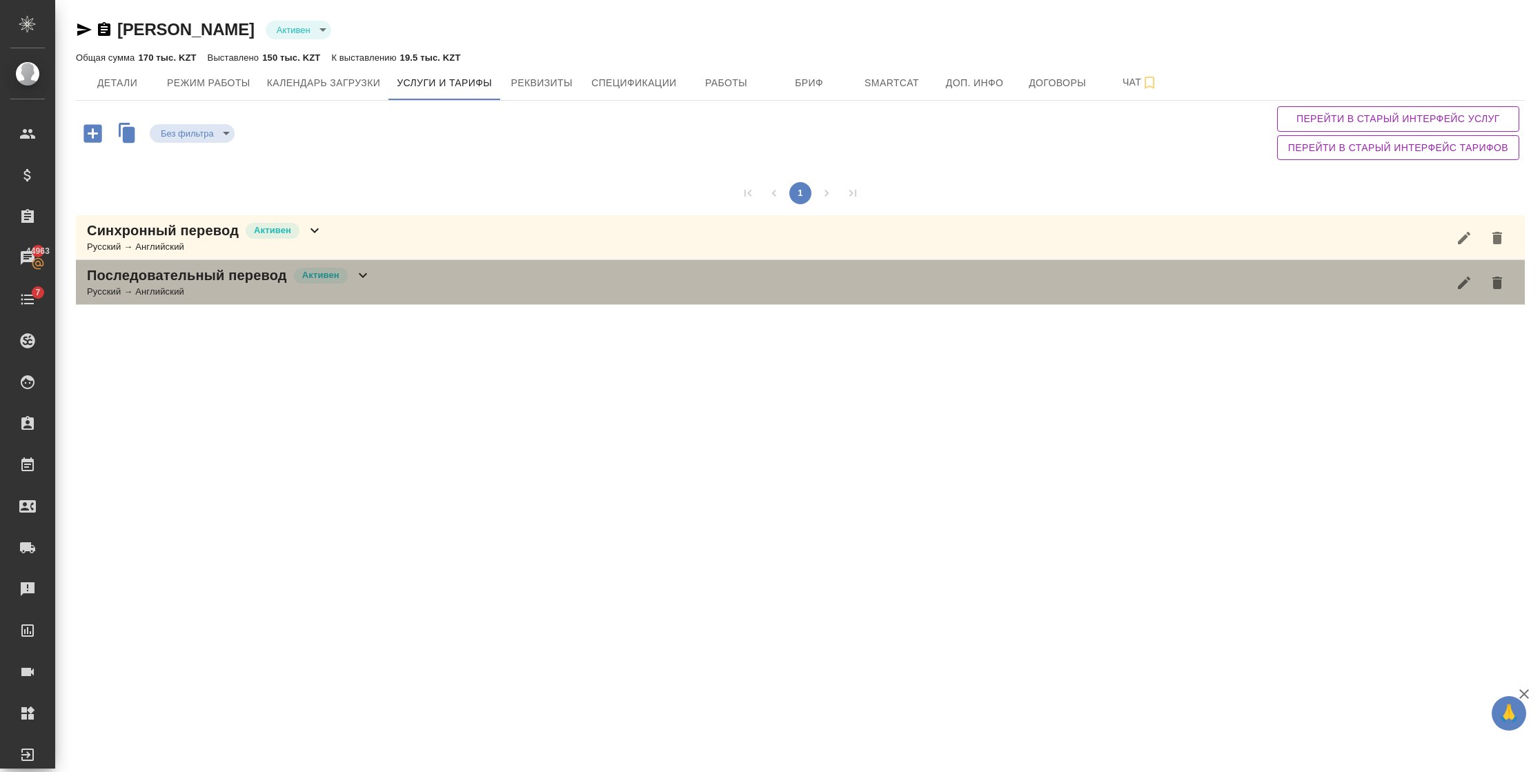
click at [361, 281] on icon at bounding box center [363, 275] width 17 height 17
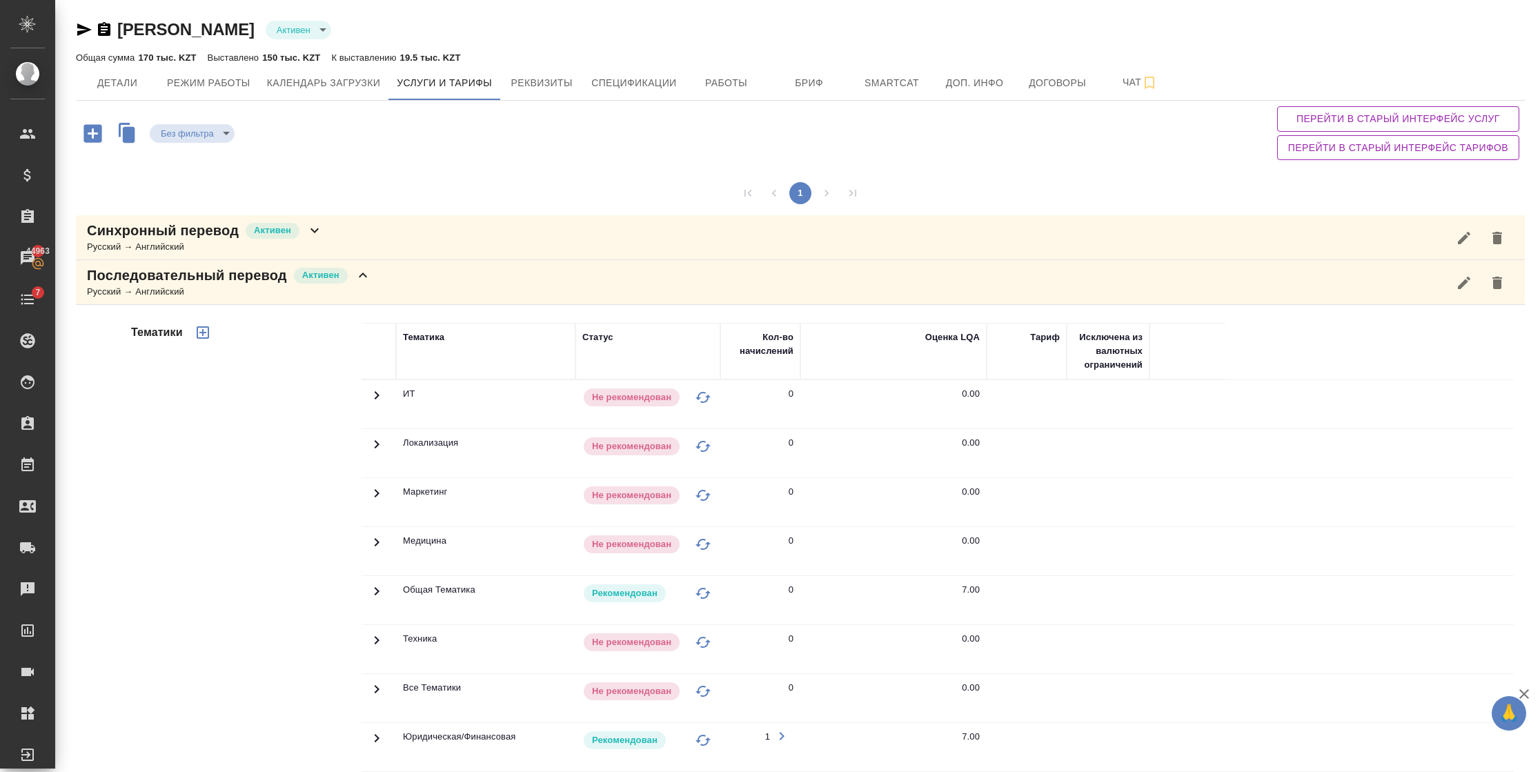
scroll to position [264, 0]
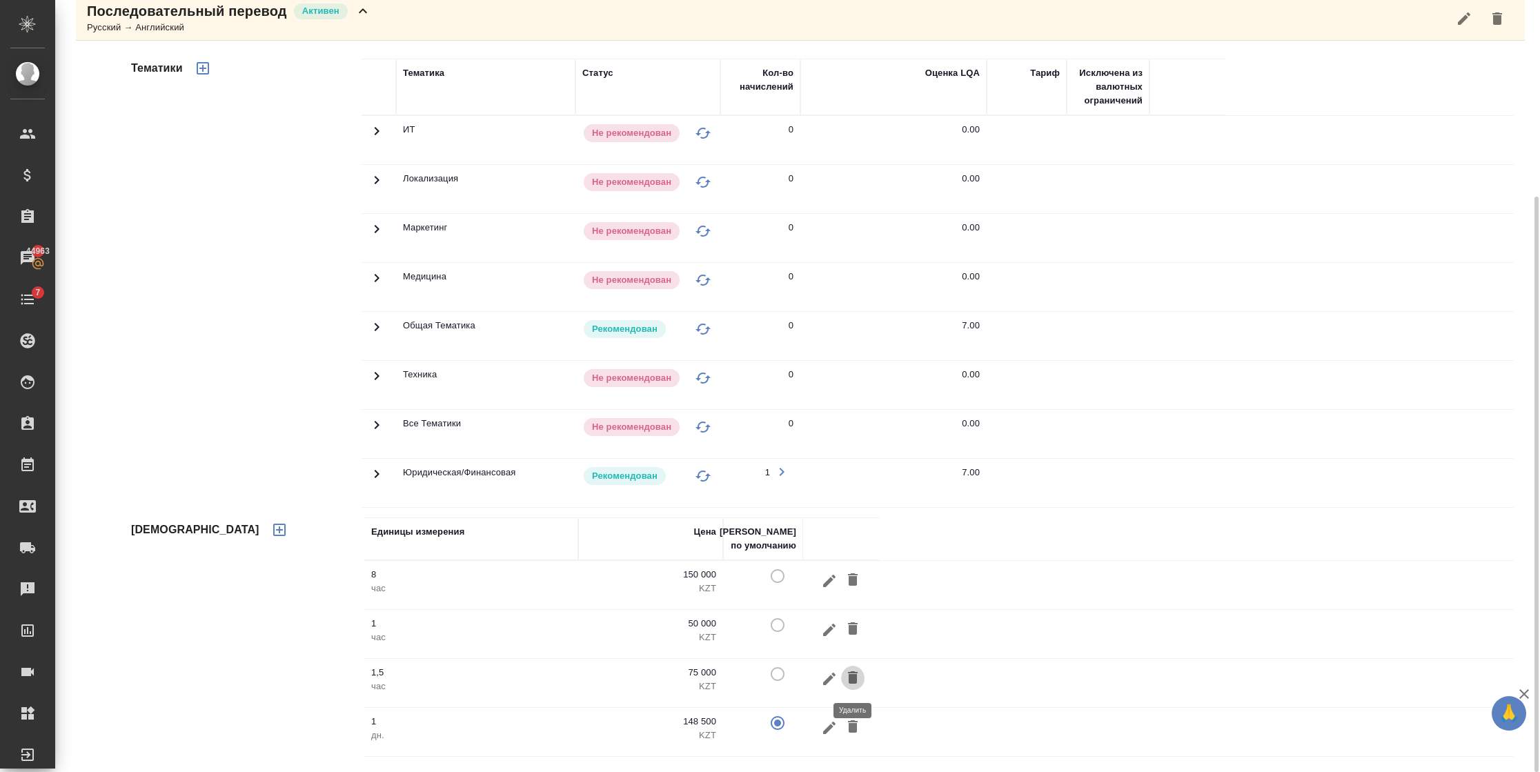
click at [853, 669] on button "button" at bounding box center [852, 679] width 23 height 26
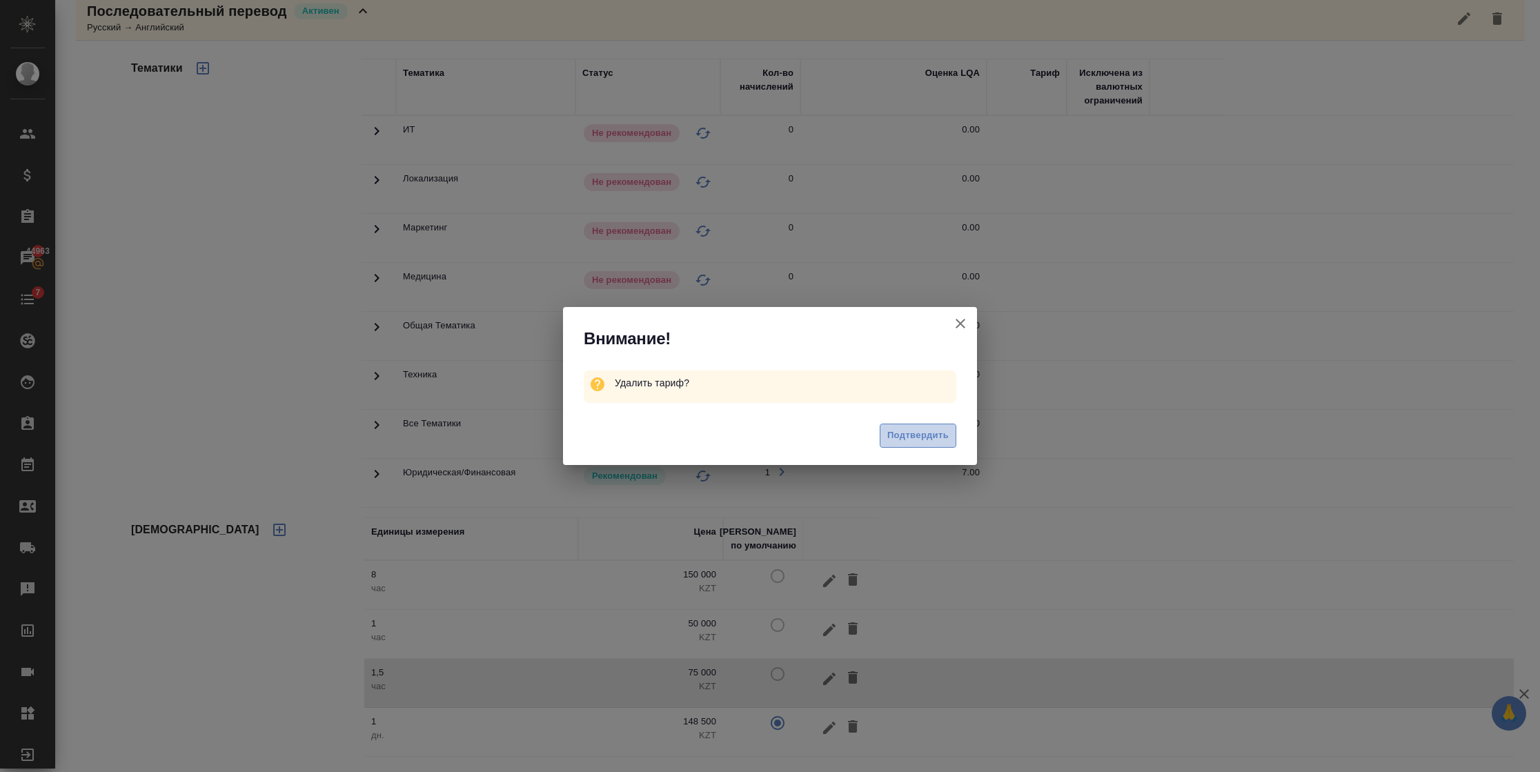
click at [889, 430] on span "Подтвердить" at bounding box center [917, 436] width 61 height 16
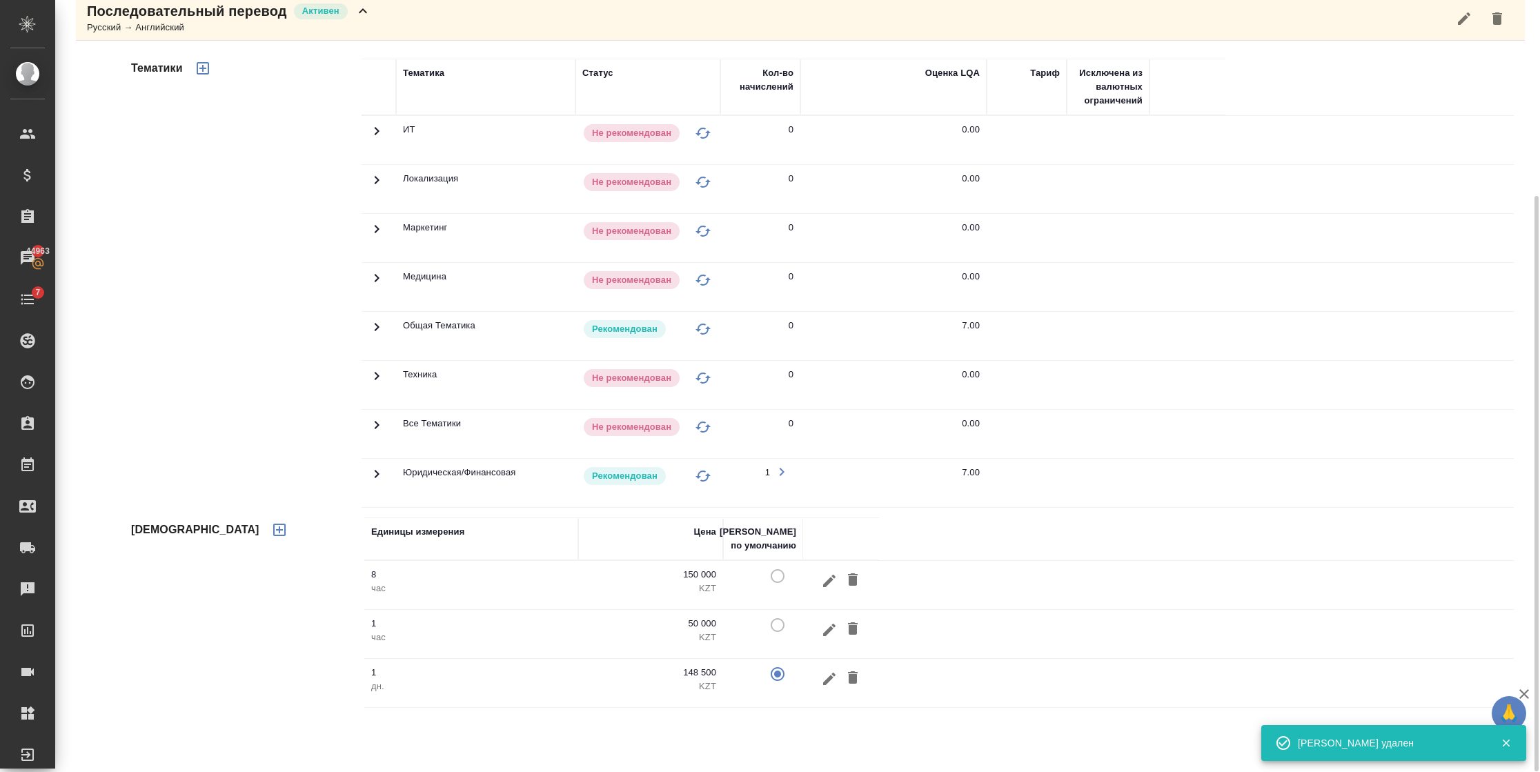
scroll to position [264, 0]
click at [852, 625] on icon "button" at bounding box center [853, 629] width 10 height 12
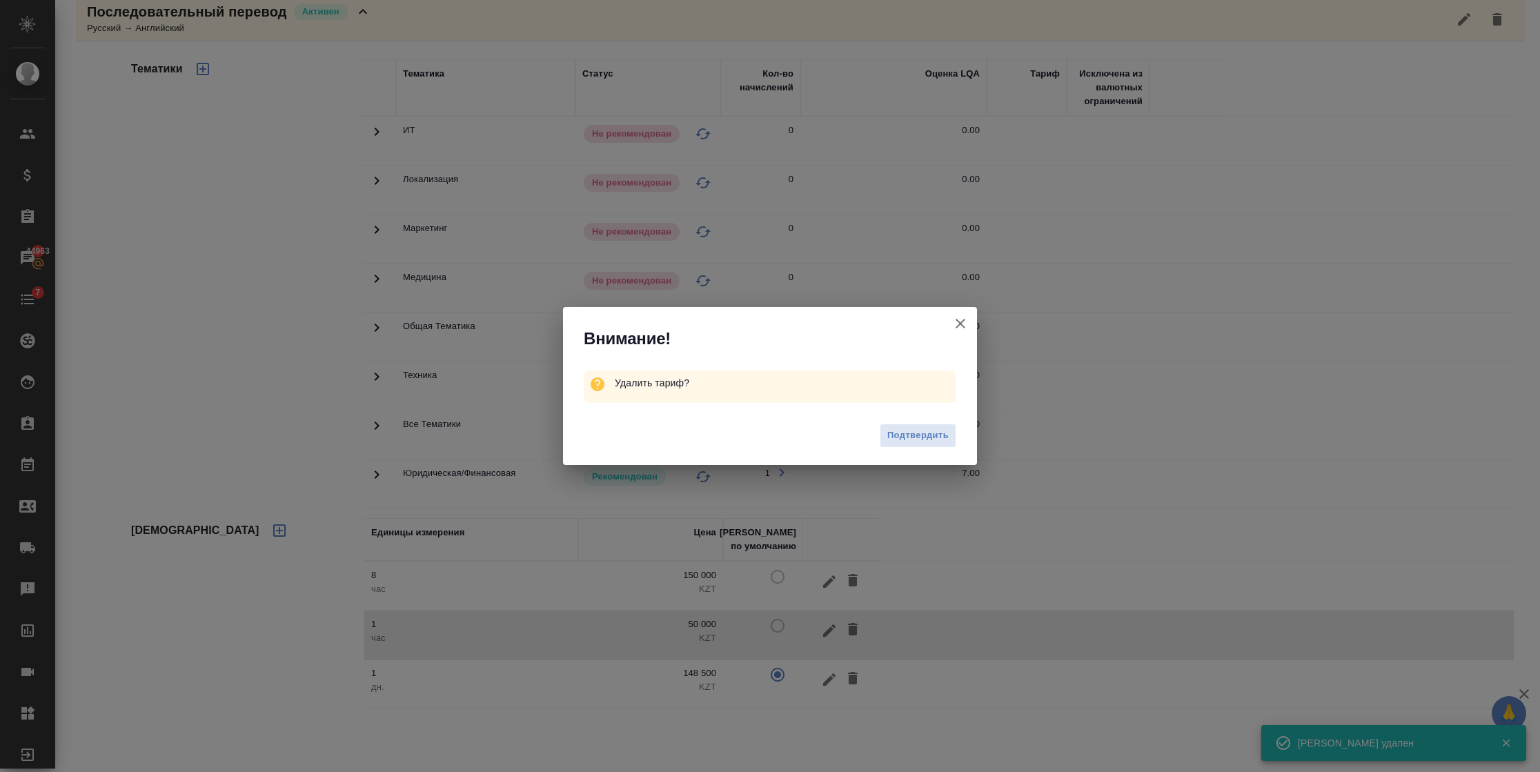
click at [918, 432] on span "Подтвердить" at bounding box center [917, 436] width 61 height 16
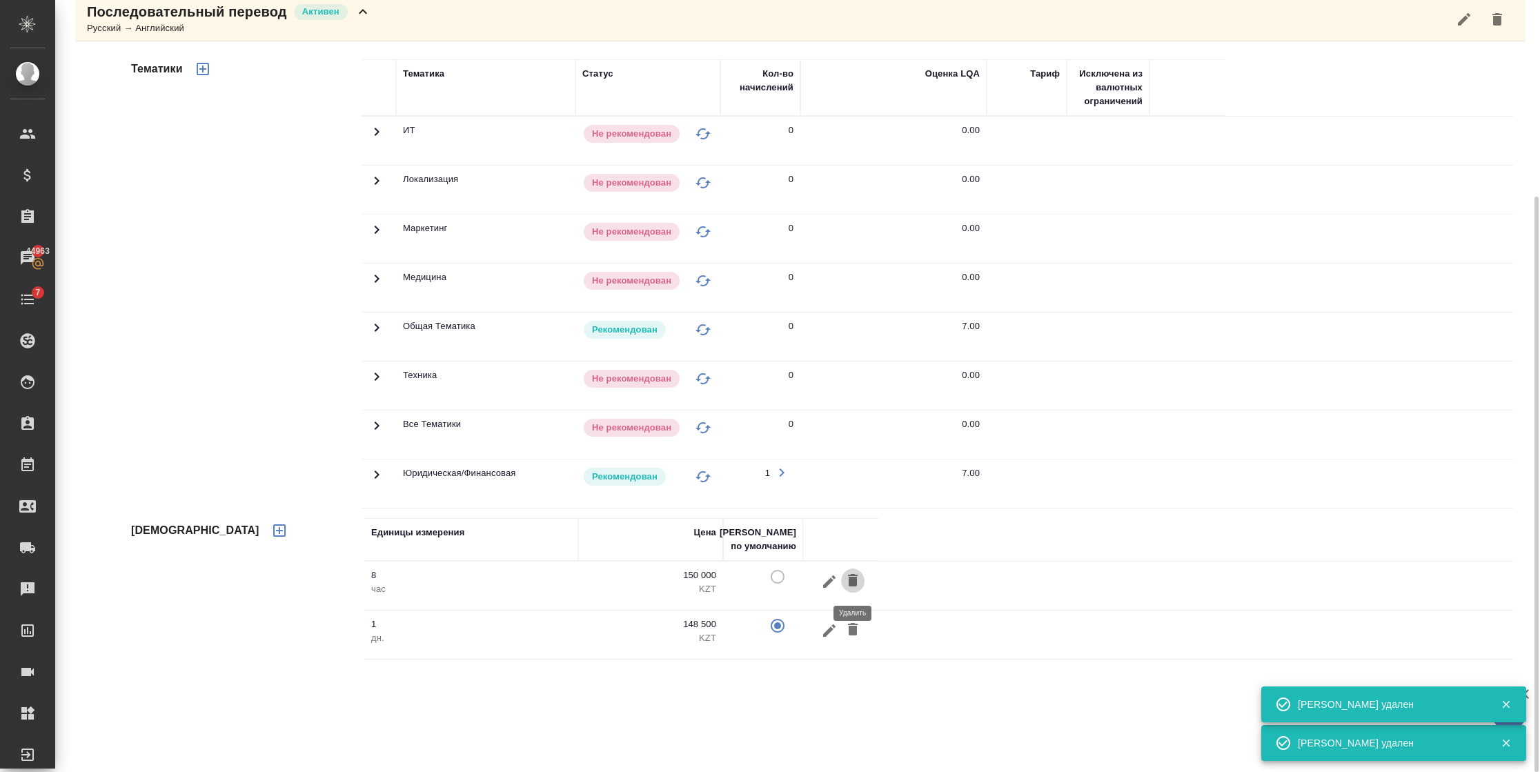
click at [847, 583] on icon "button" at bounding box center [852, 580] width 17 height 17
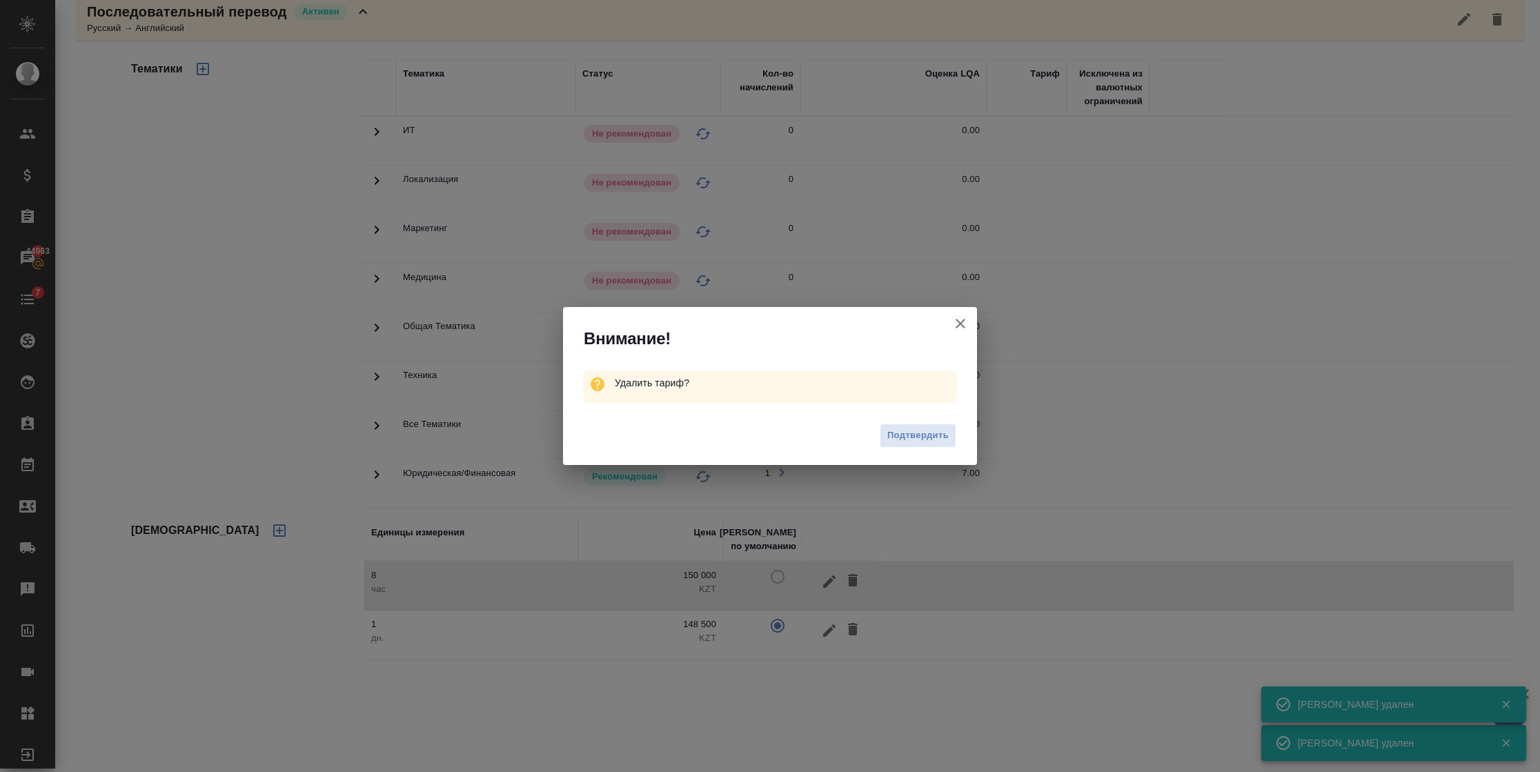
click at [937, 419] on div "Подтвердить" at bounding box center [770, 437] width 414 height 55
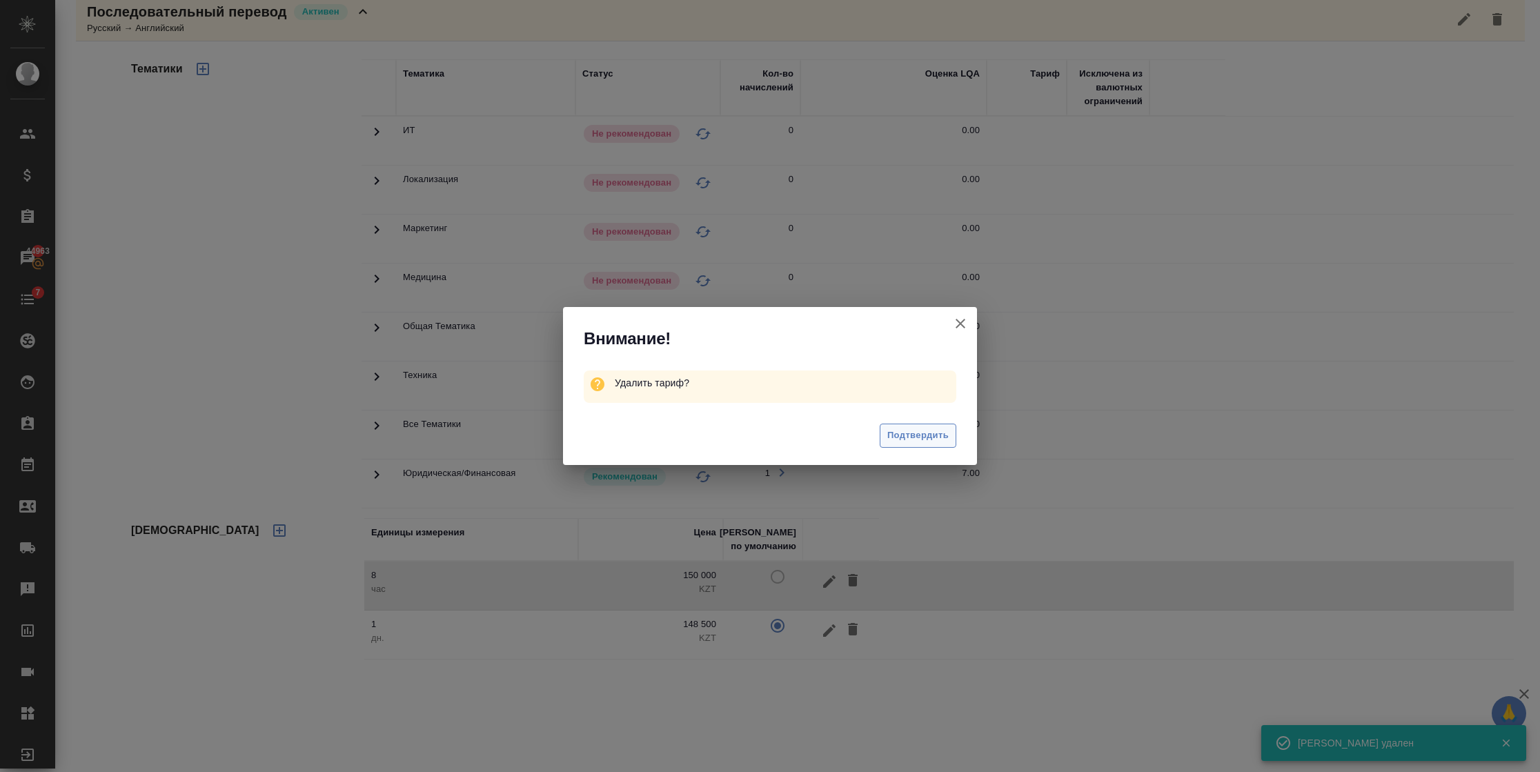
click at [926, 428] on span "Подтвердить" at bounding box center [917, 436] width 61 height 16
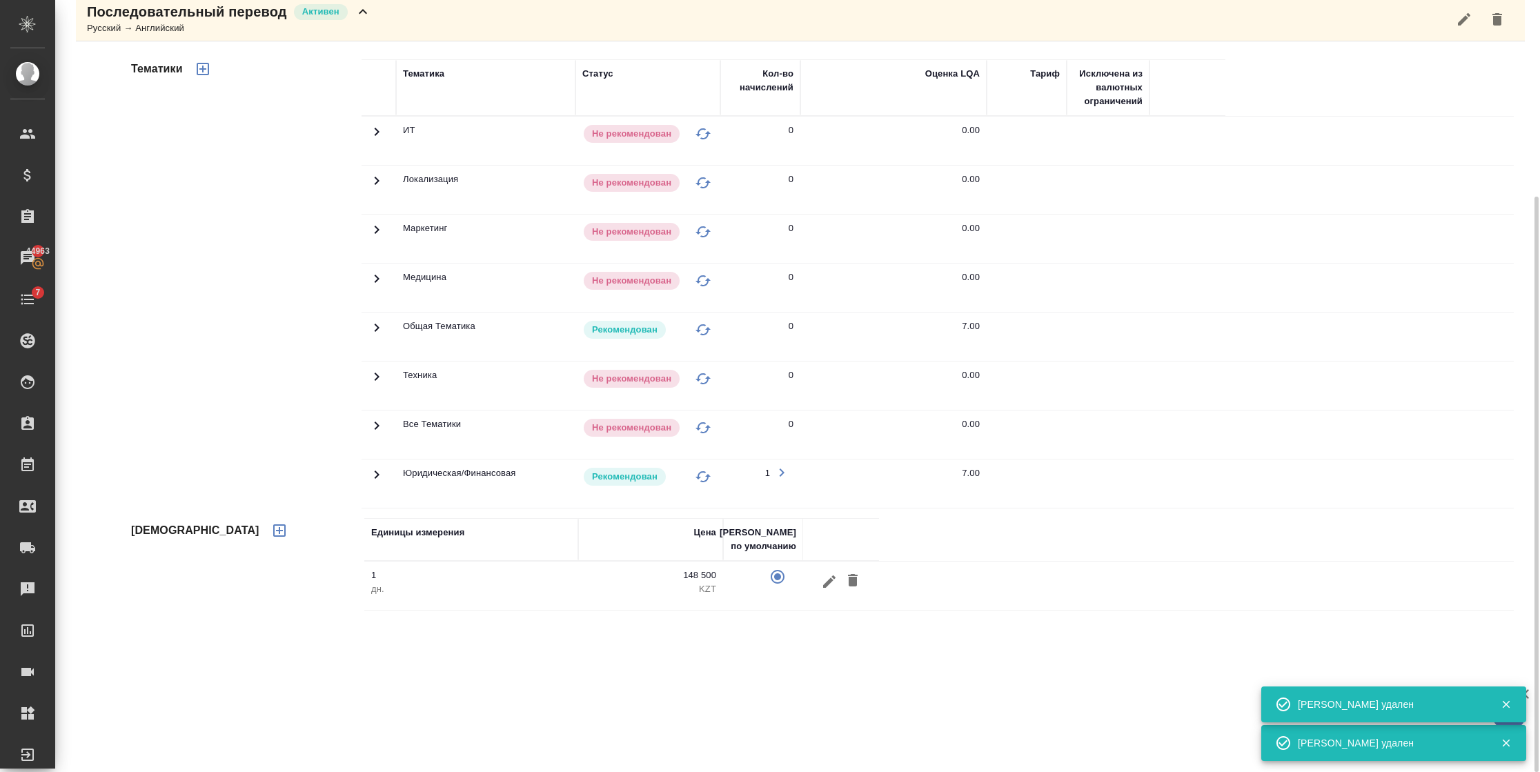
scroll to position [0, 0]
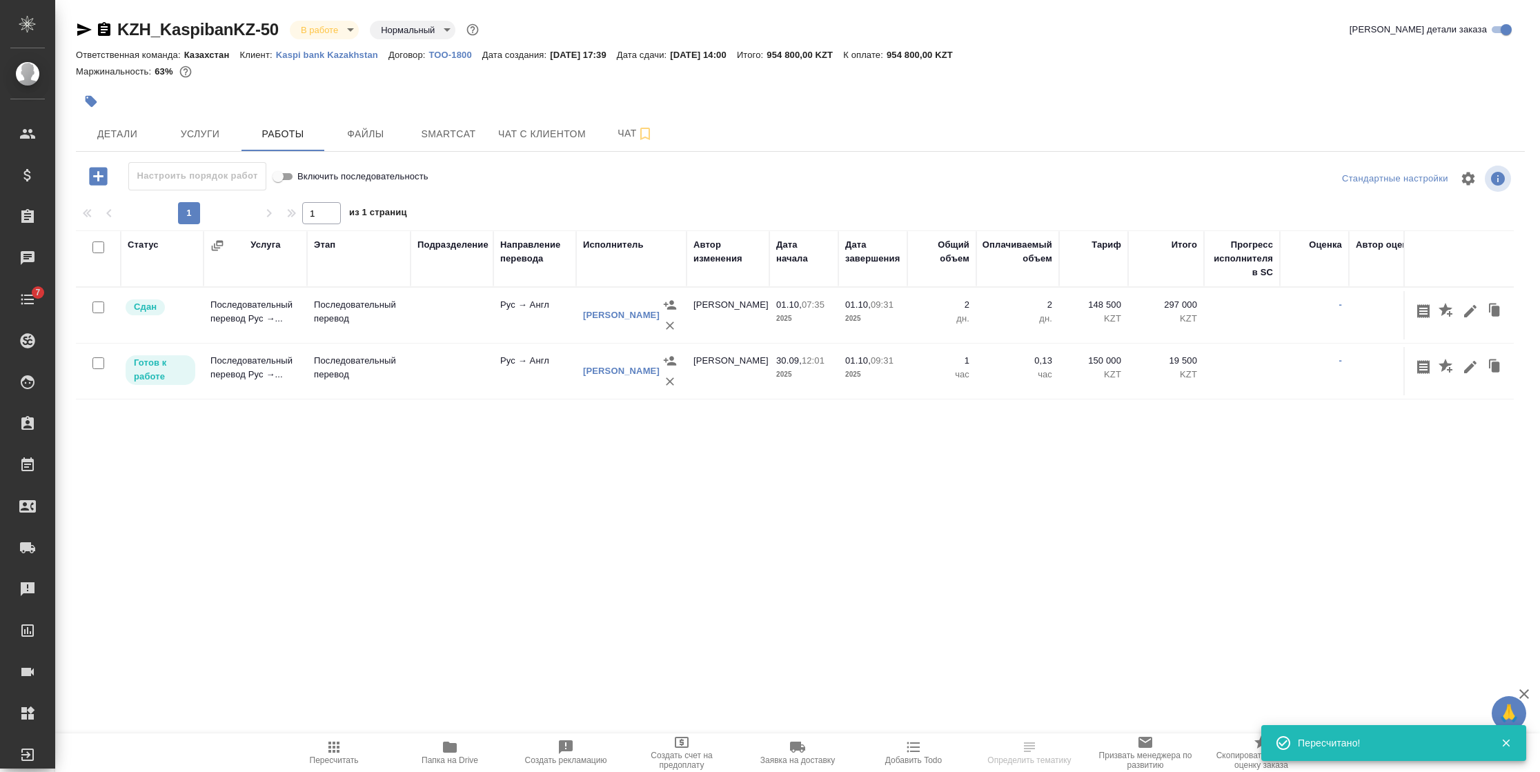
click at [673, 377] on icon "button" at bounding box center [670, 382] width 14 height 14
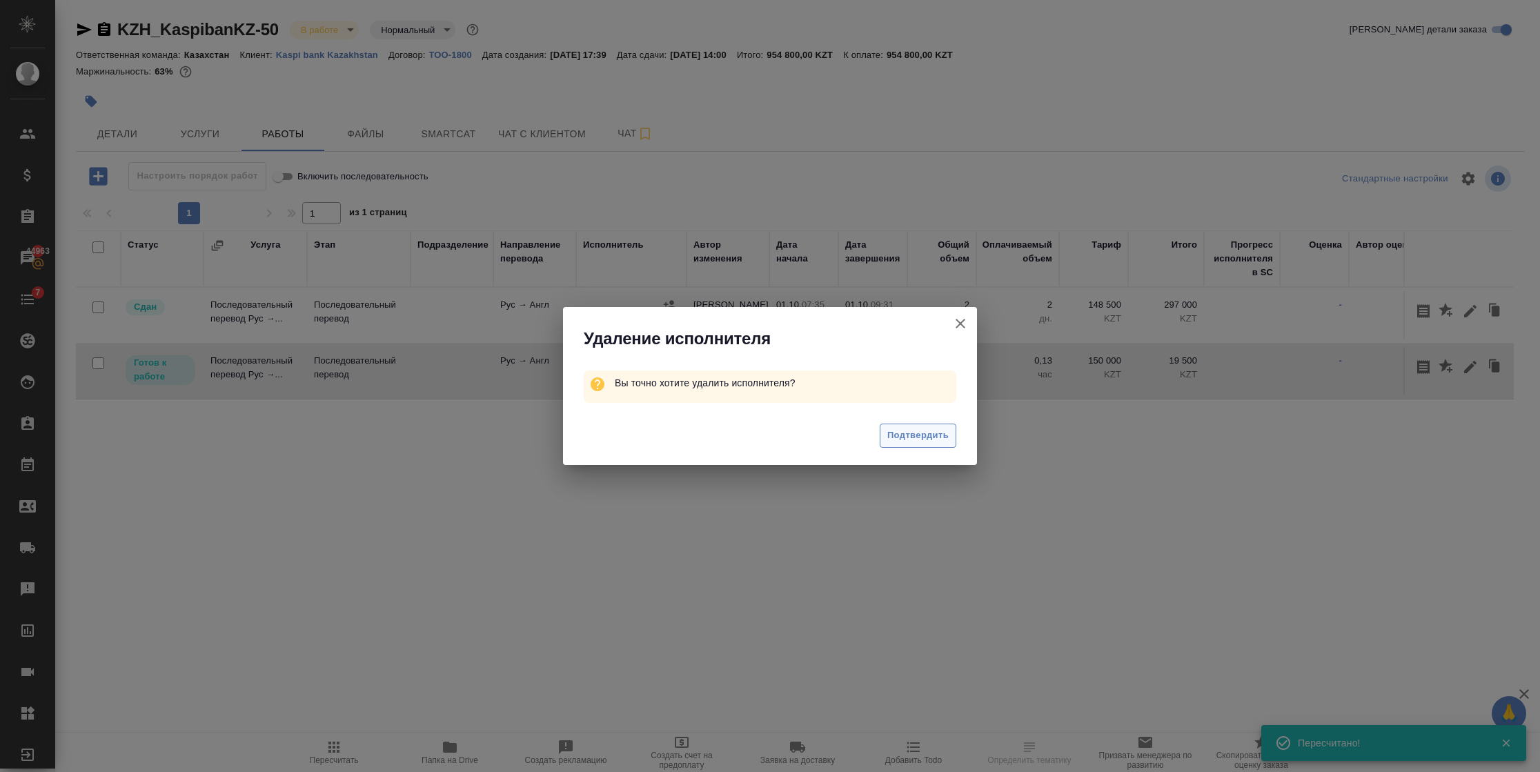
click at [918, 444] on button "Подтвердить" at bounding box center [918, 436] width 77 height 24
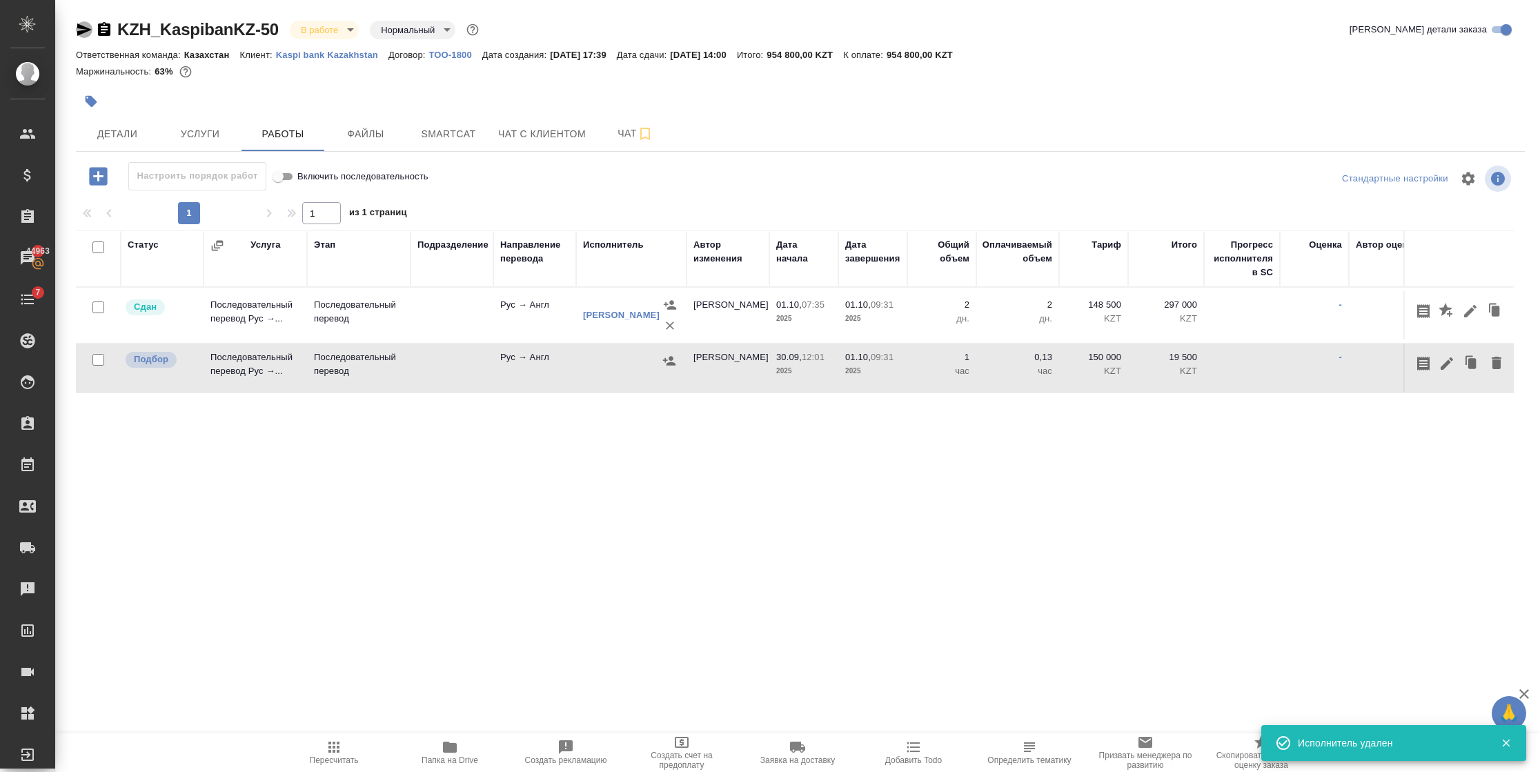
click at [80, 28] on icon "button" at bounding box center [84, 29] width 14 height 12
